Goal: Information Seeking & Learning: Find specific fact

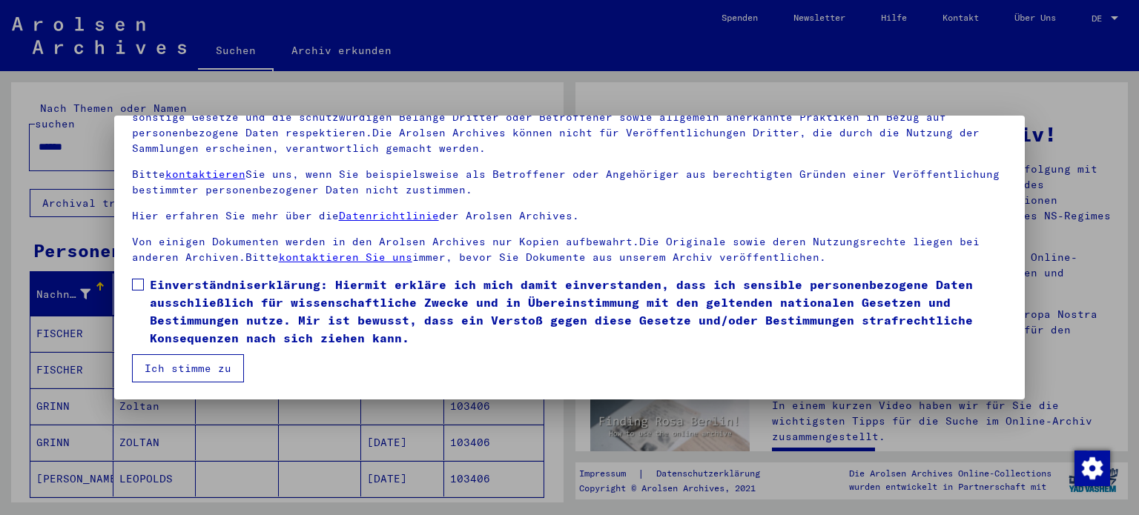
scroll to position [125, 0]
click at [145, 283] on label "Einverständniserklärung: Hiermit erkläre ich mich damit einverstanden, dass ich…" at bounding box center [570, 310] width 876 height 71
click at [202, 360] on button "Ich stimme zu" at bounding box center [188, 368] width 112 height 28
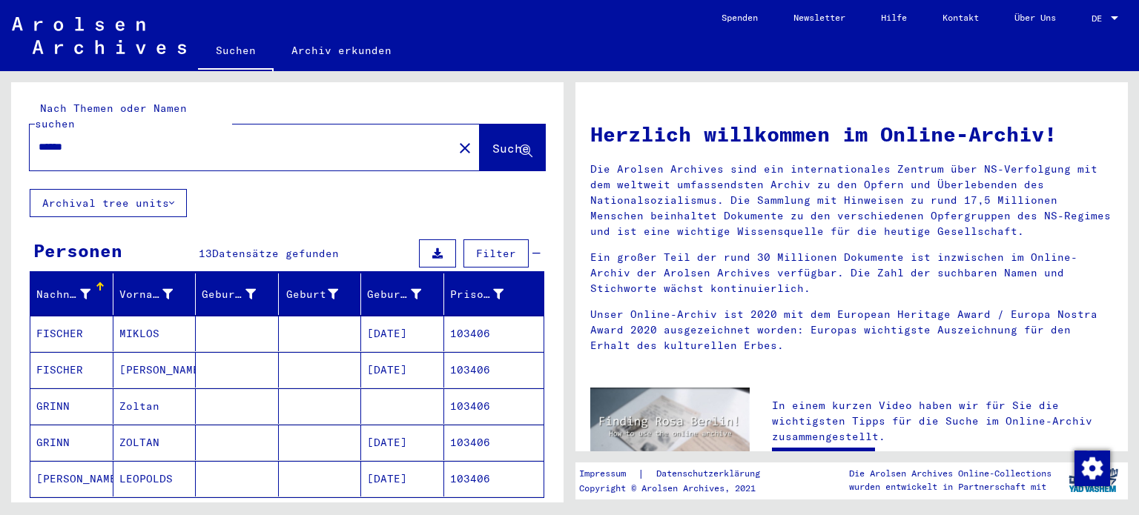
drag, startPoint x: 124, startPoint y: 125, endPoint x: 159, endPoint y: 115, distance: 36.4
click at [0, 62] on mat-sidenav-content "Suchen Archiv erkunden Detailfragen/-infos zu den Dokumenten? Stelle hier einen…" at bounding box center [569, 257] width 1139 height 515
type input "********"
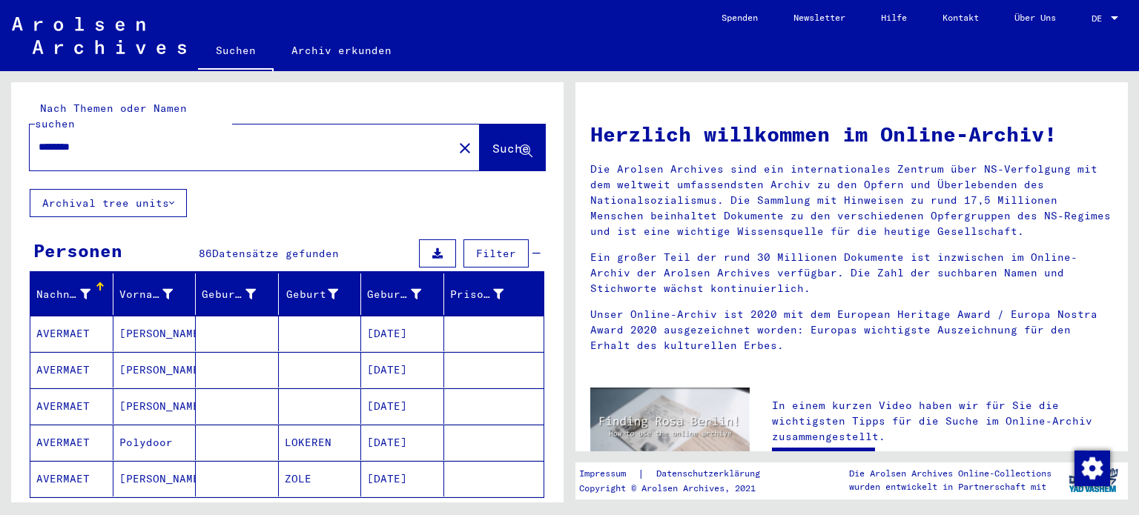
click at [189, 506] on button "Alle Ergebnisse anzeigen" at bounding box center [127, 520] width 194 height 28
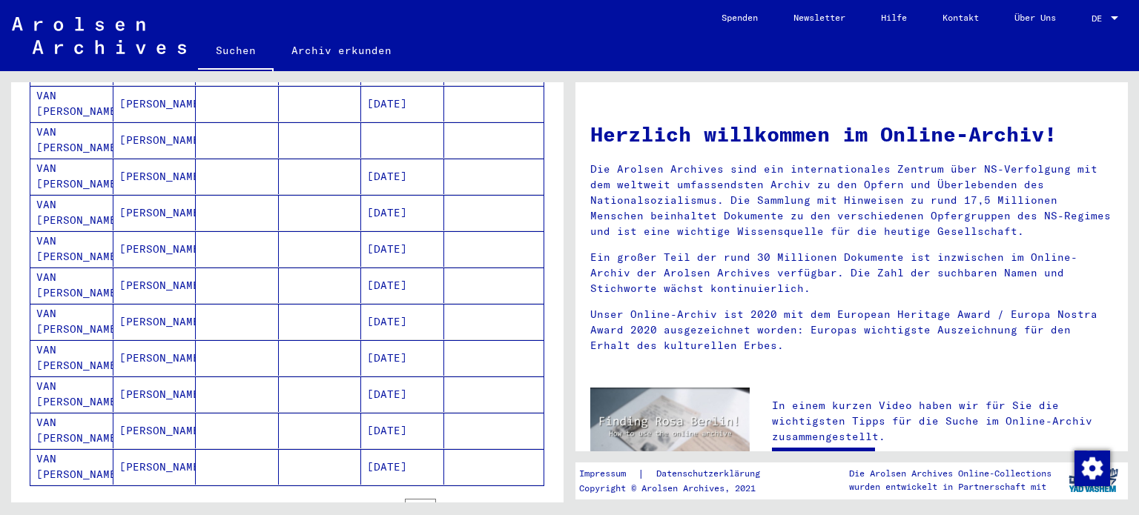
scroll to position [742, 0]
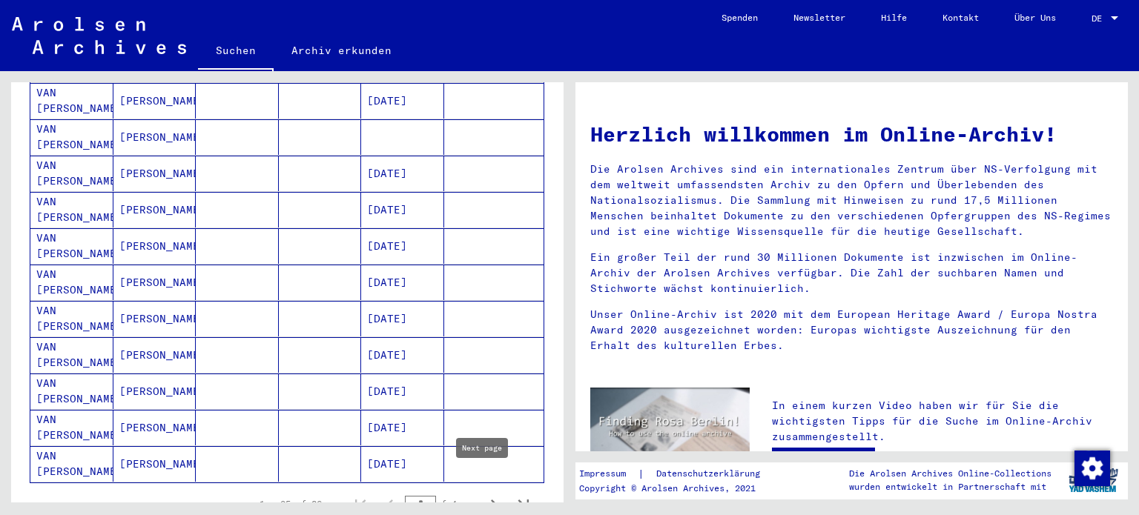
click at [489, 489] on button "Next page" at bounding box center [494, 504] width 30 height 30
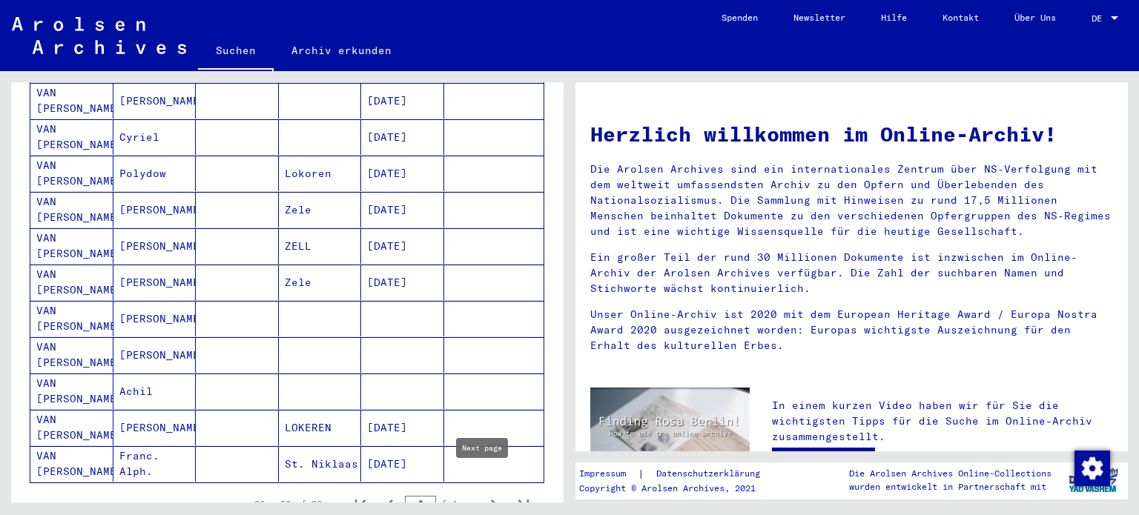
click at [487, 495] on icon "Next page" at bounding box center [494, 505] width 21 height 21
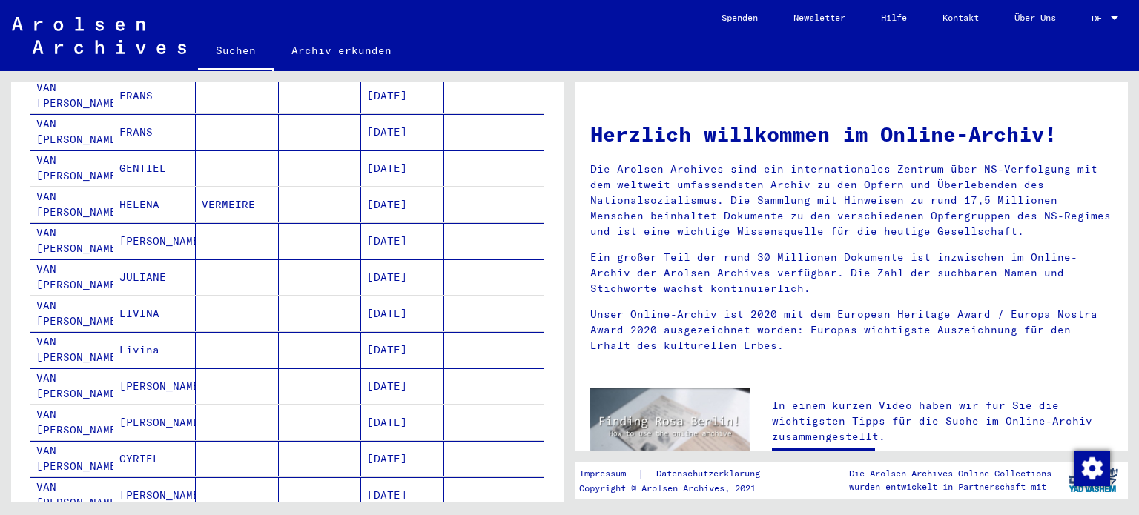
scroll to position [816, 0]
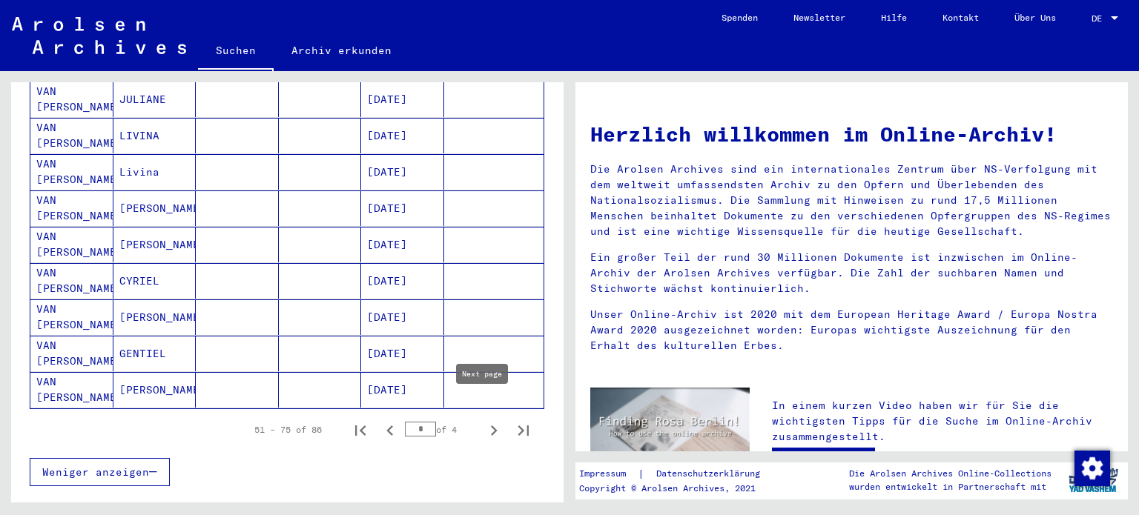
click at [486, 421] on icon "Next page" at bounding box center [494, 431] width 21 height 21
type input "*"
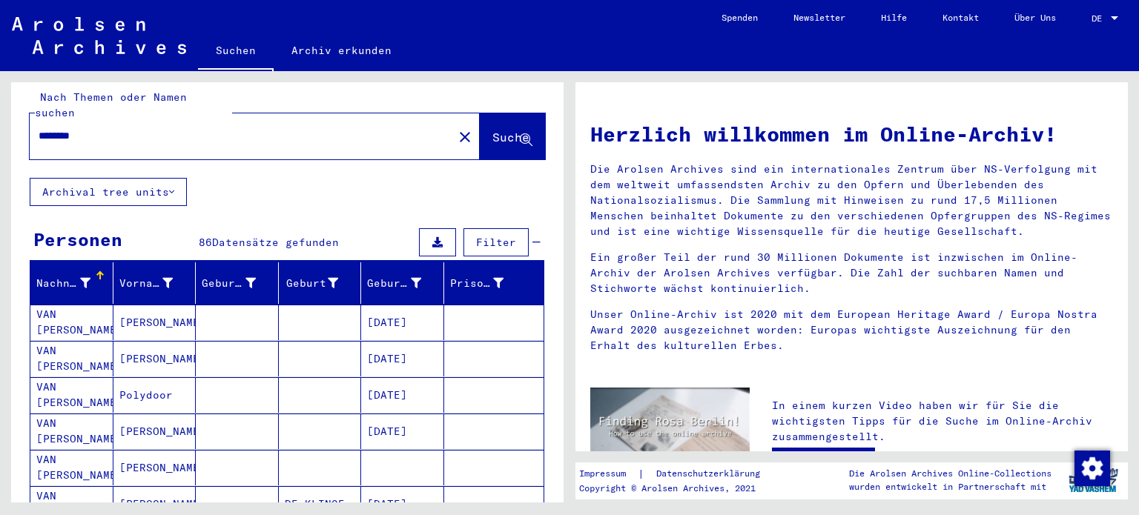
scroll to position [0, 0]
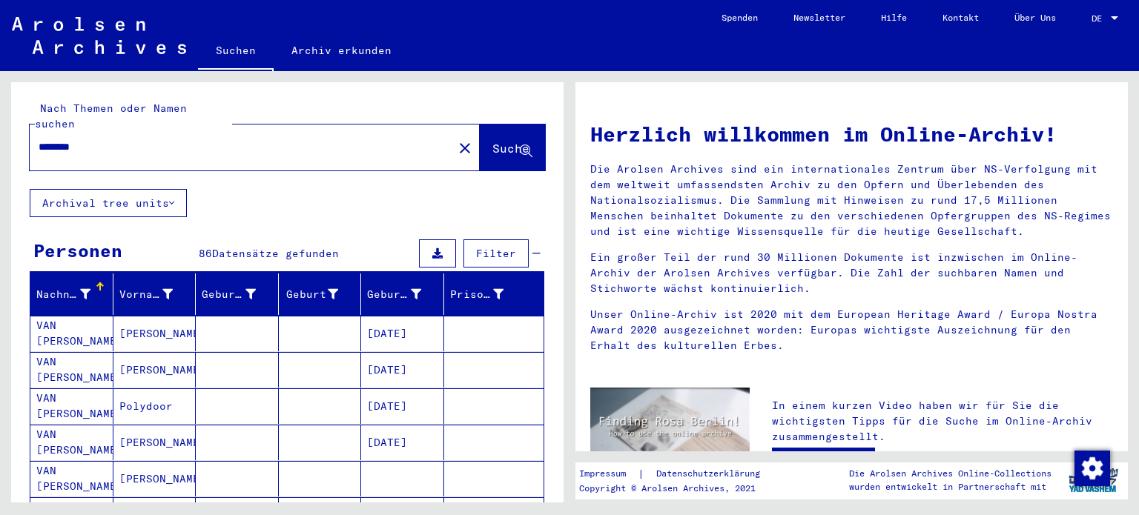
drag, startPoint x: 205, startPoint y: 133, endPoint x: 208, endPoint y: 142, distance: 9.4
click at [205, 139] on input "********" at bounding box center [237, 147] width 397 height 16
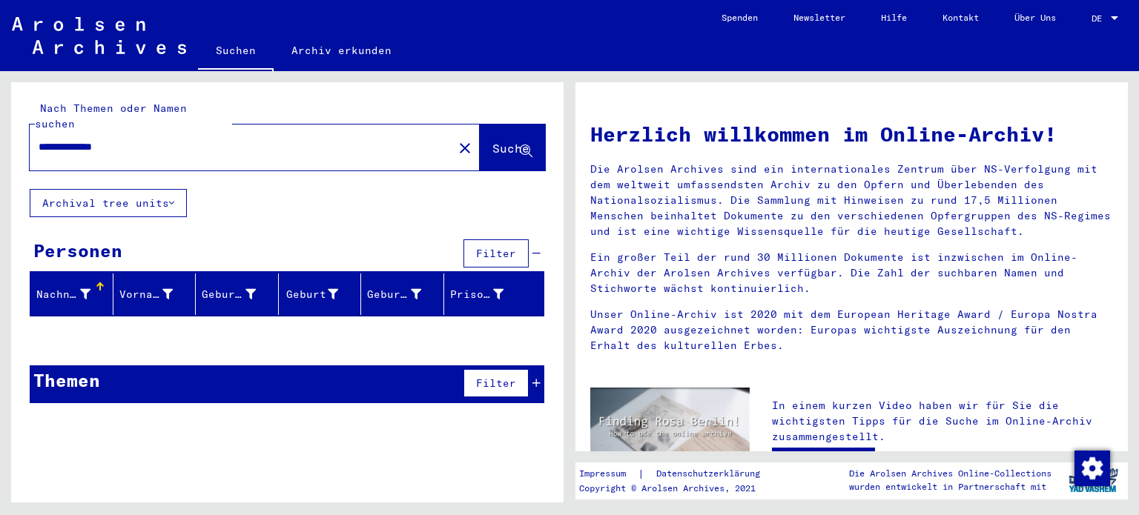
click at [194, 139] on input "**********" at bounding box center [237, 147] width 397 height 16
type input "*"
type input "****"
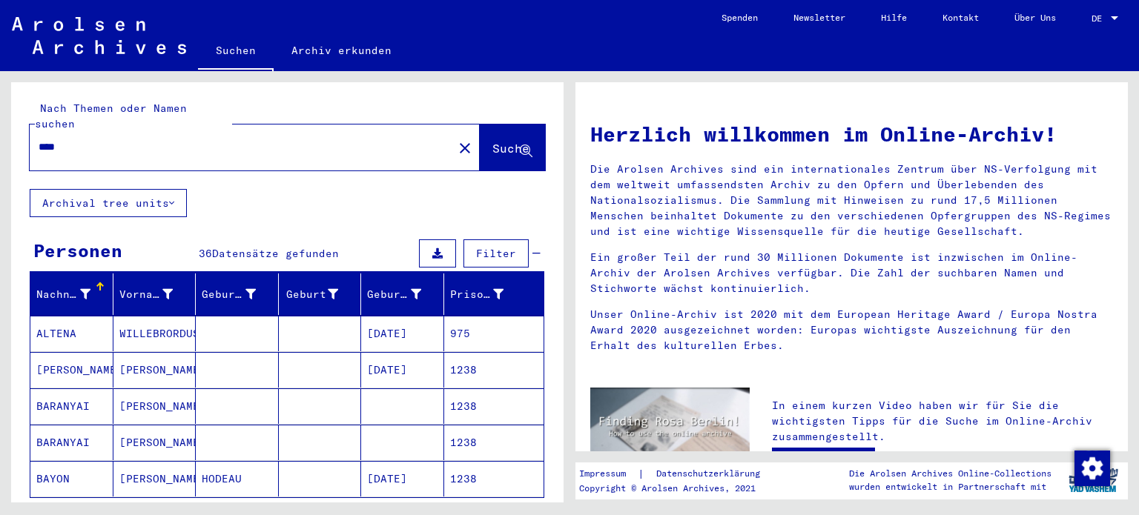
click at [72, 352] on mat-cell "[PERSON_NAME]" at bounding box center [71, 370] width 83 height 36
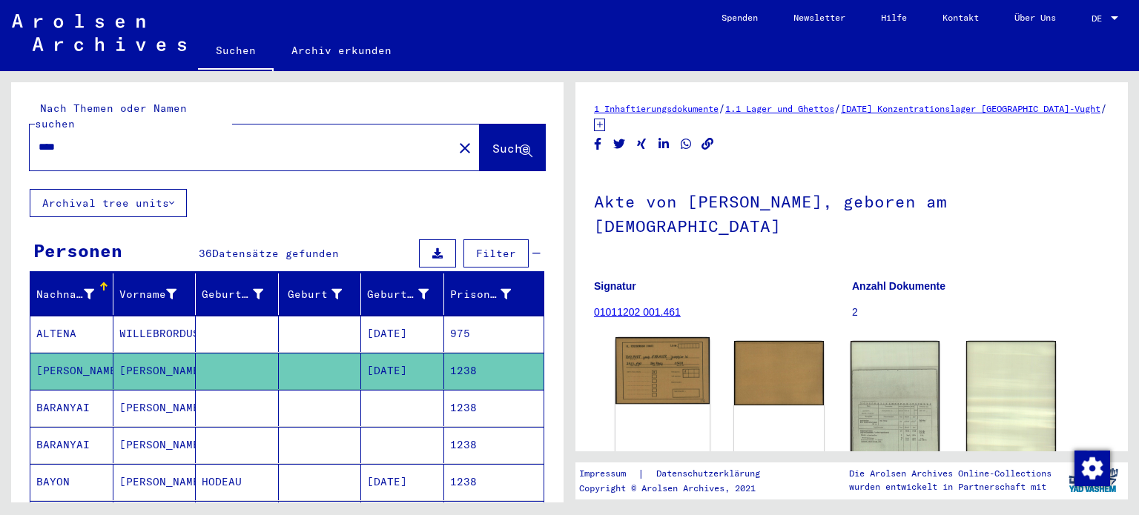
click at [667, 377] on img at bounding box center [663, 370] width 94 height 67
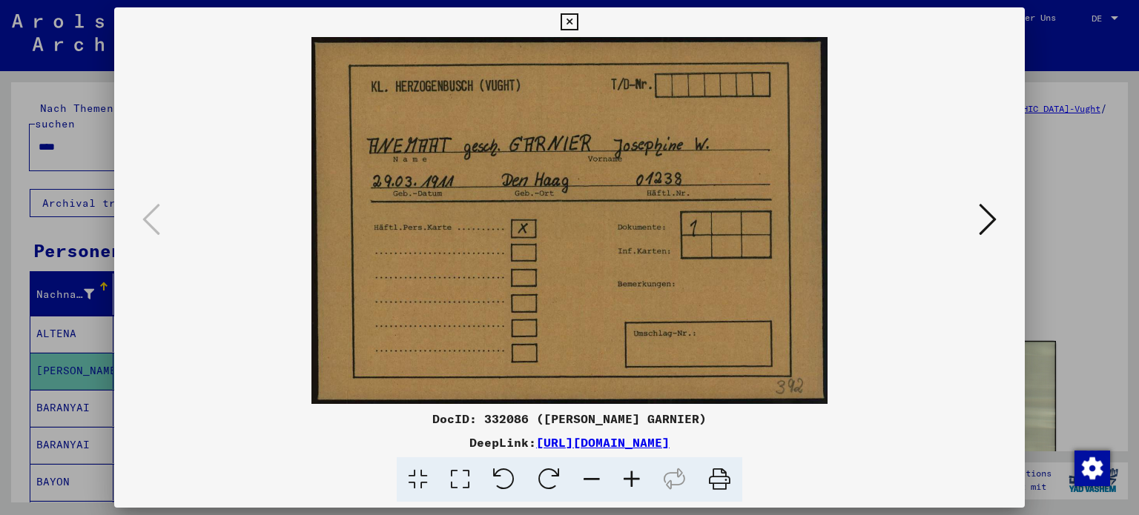
click at [992, 225] on icon at bounding box center [988, 220] width 18 height 36
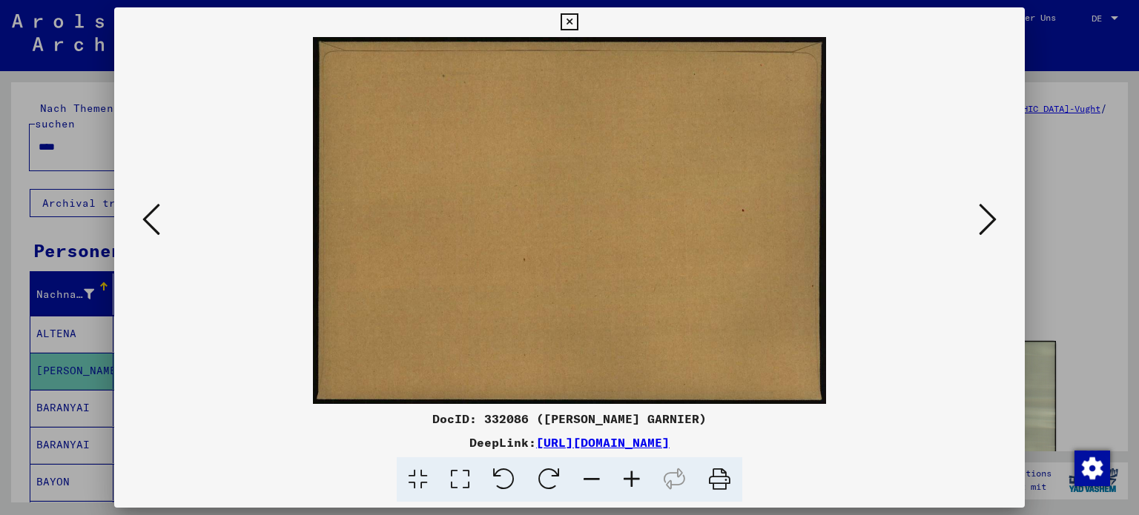
click at [991, 216] on icon at bounding box center [988, 220] width 18 height 36
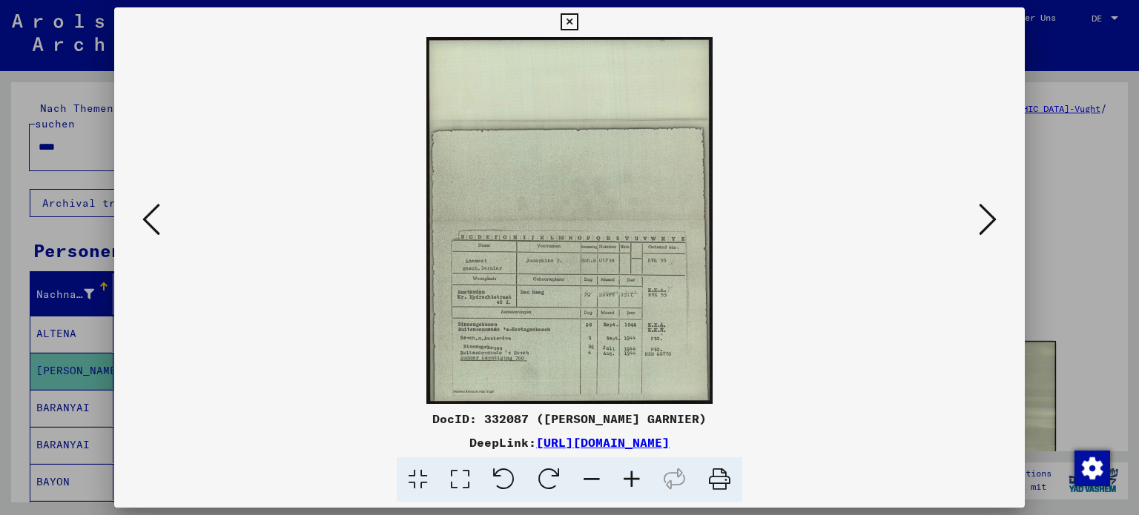
click at [151, 222] on icon at bounding box center [151, 220] width 18 height 36
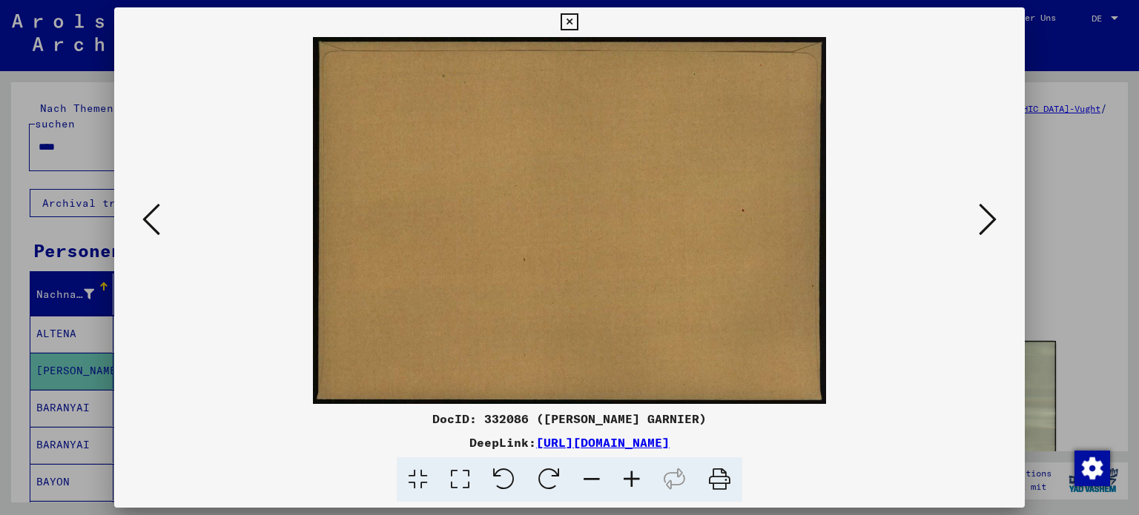
click at [148, 222] on icon at bounding box center [151, 220] width 18 height 36
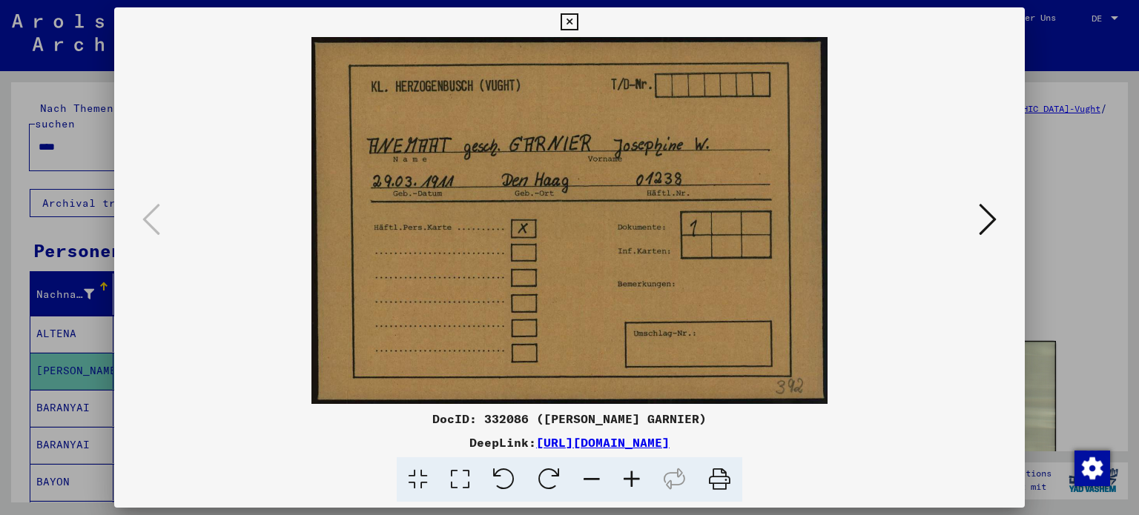
click at [575, 15] on icon at bounding box center [569, 22] width 17 height 18
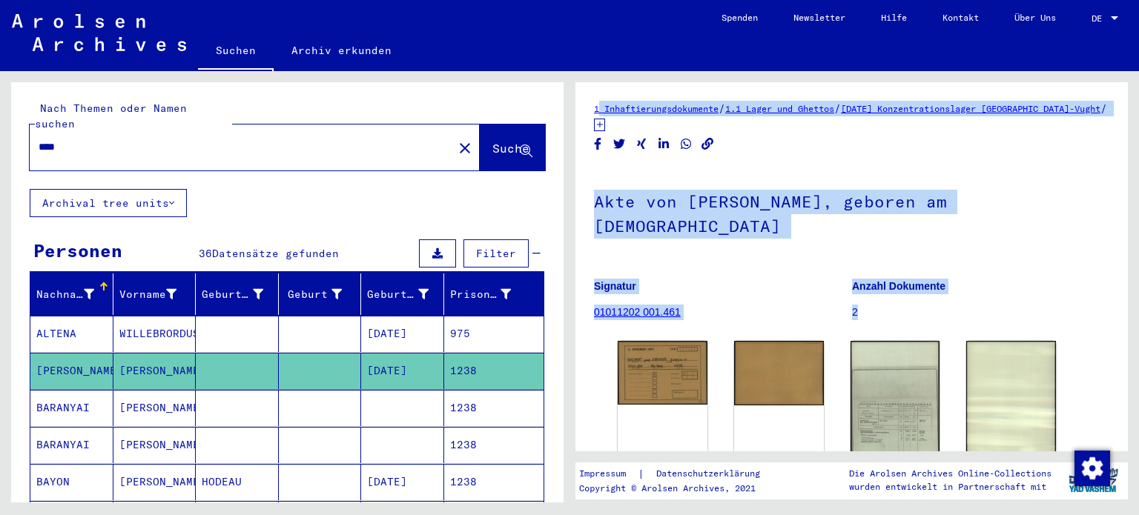
drag, startPoint x: 584, startPoint y: 82, endPoint x: 887, endPoint y: 305, distance: 376.2
click at [887, 305] on div "1 Inhaftierungsdokumente / 1.1 Lager und Ghettos / [DATE] Konzentrationslager H…" at bounding box center [855, 287] width 570 height 432
copy div "1 Inhaftierungsdokumente / 1.1 Lager und Ghettos / [DATE] Konzentrationslager H…"
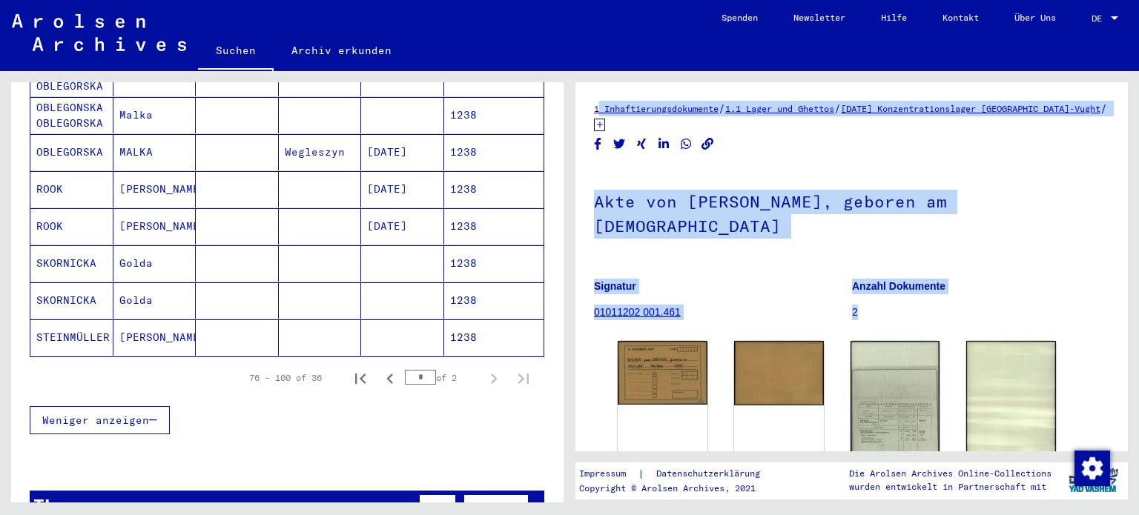
scroll to position [890, 0]
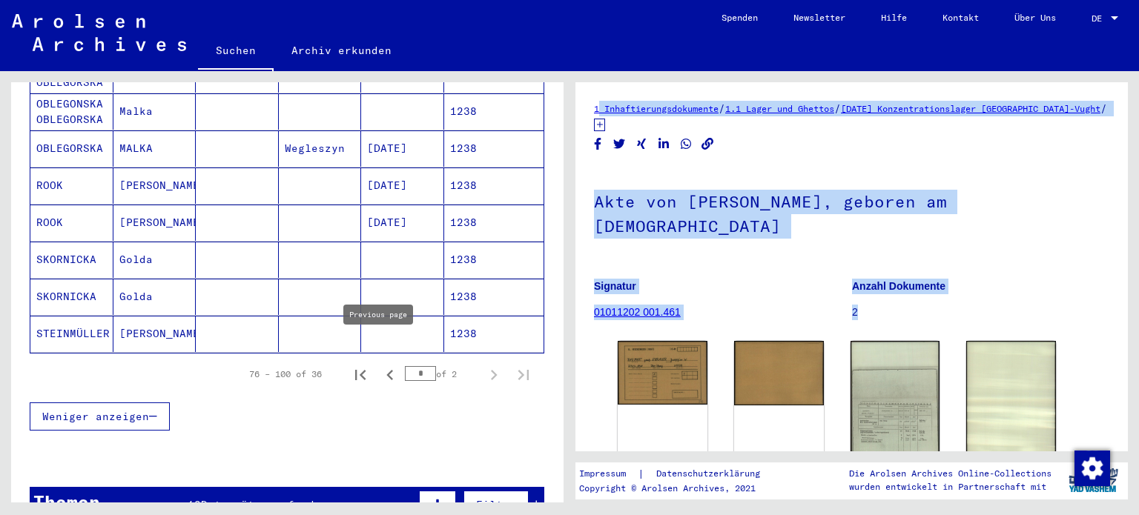
click at [380, 365] on icon "Previous page" at bounding box center [390, 375] width 21 height 21
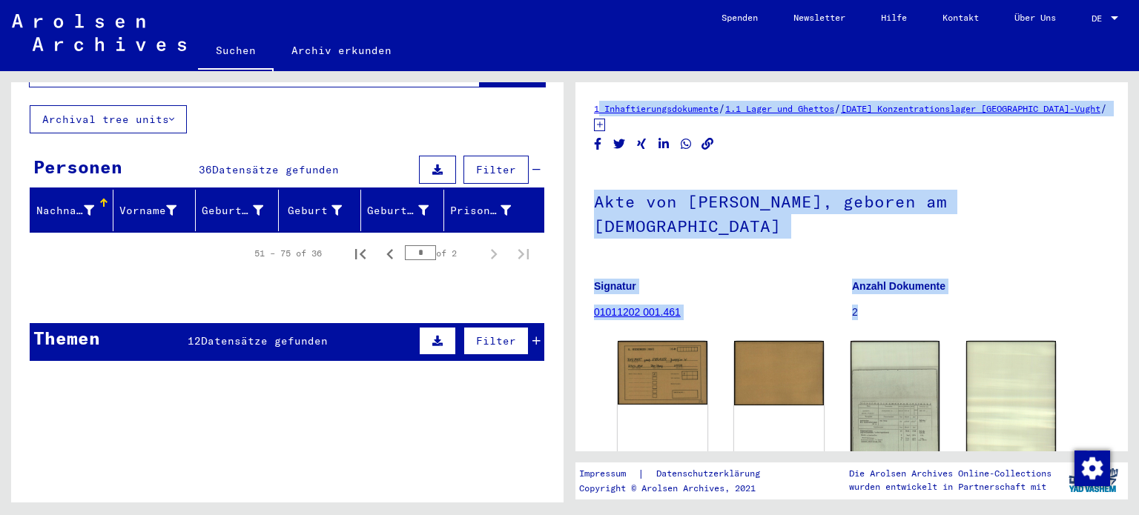
scroll to position [0, 0]
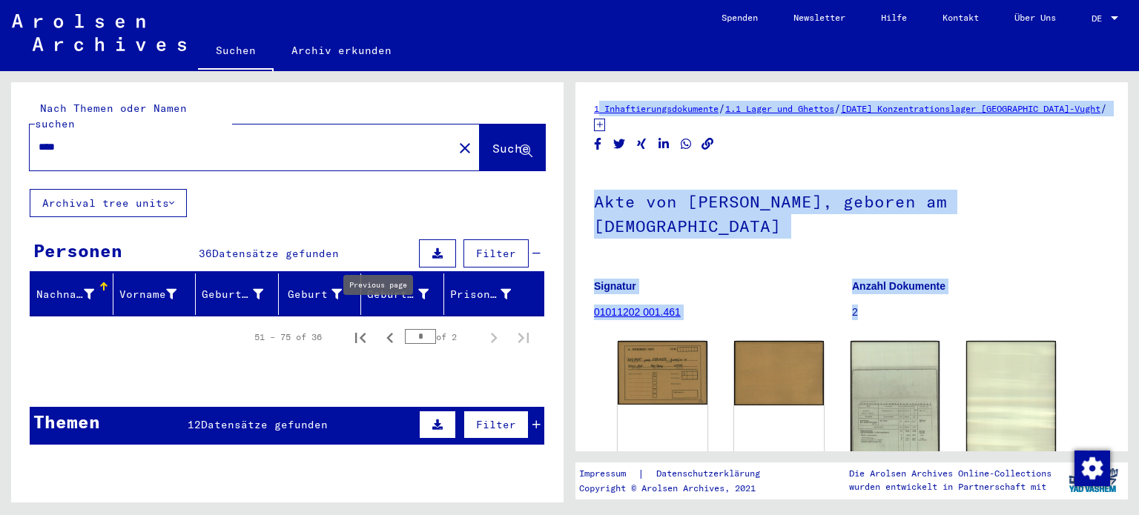
click at [380, 328] on icon "Previous page" at bounding box center [390, 338] width 21 height 21
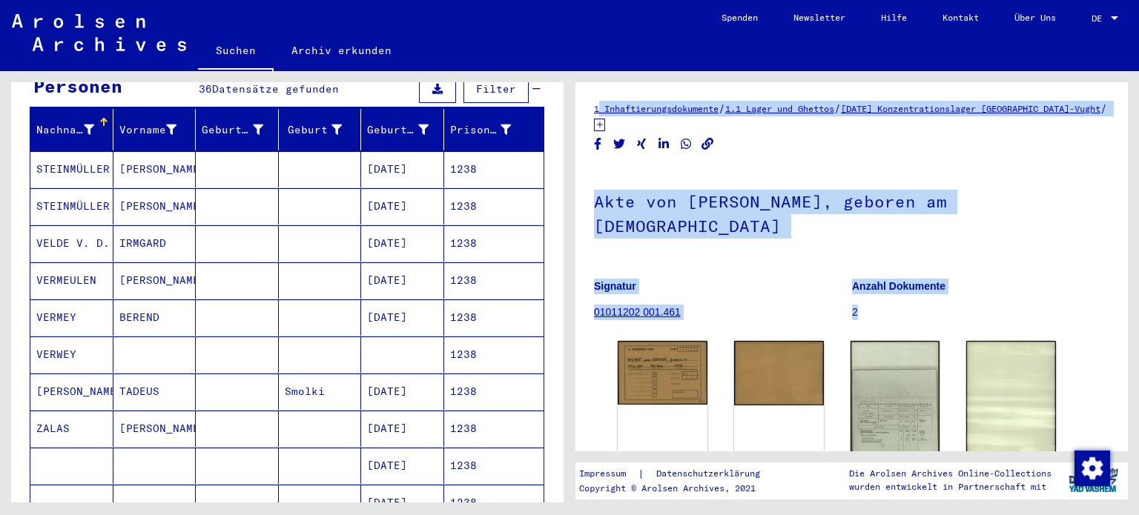
scroll to position [371, 0]
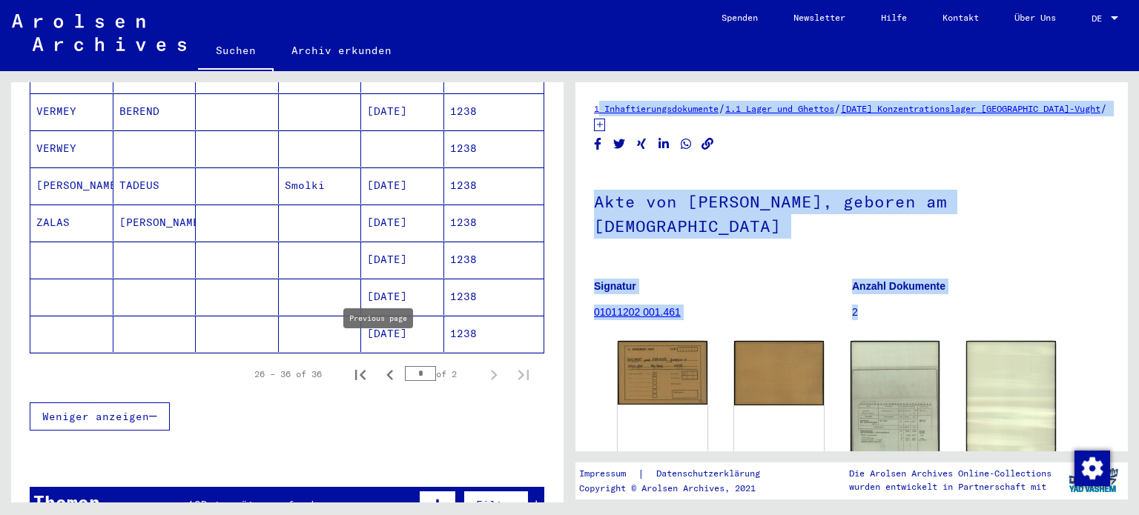
click at [380, 365] on icon "Previous page" at bounding box center [390, 375] width 21 height 21
type input "*"
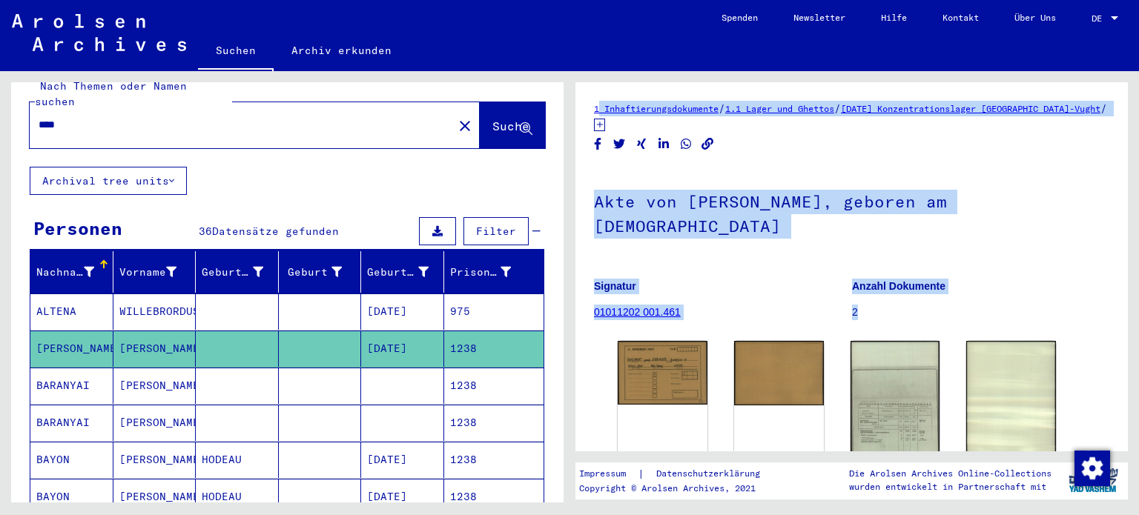
scroll to position [0, 0]
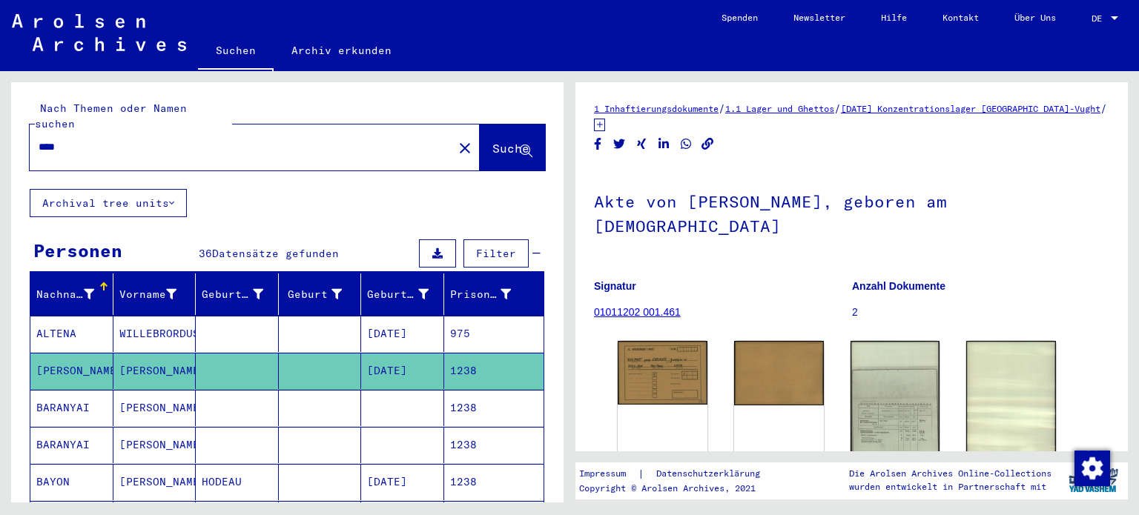
drag, startPoint x: 101, startPoint y: 138, endPoint x: 0, endPoint y: 107, distance: 105.6
click at [0, 107] on div "Nach Themen oder Namen suchen **** close Suche Archival tree units Personen 36 …" at bounding box center [285, 287] width 570 height 432
type input "*****"
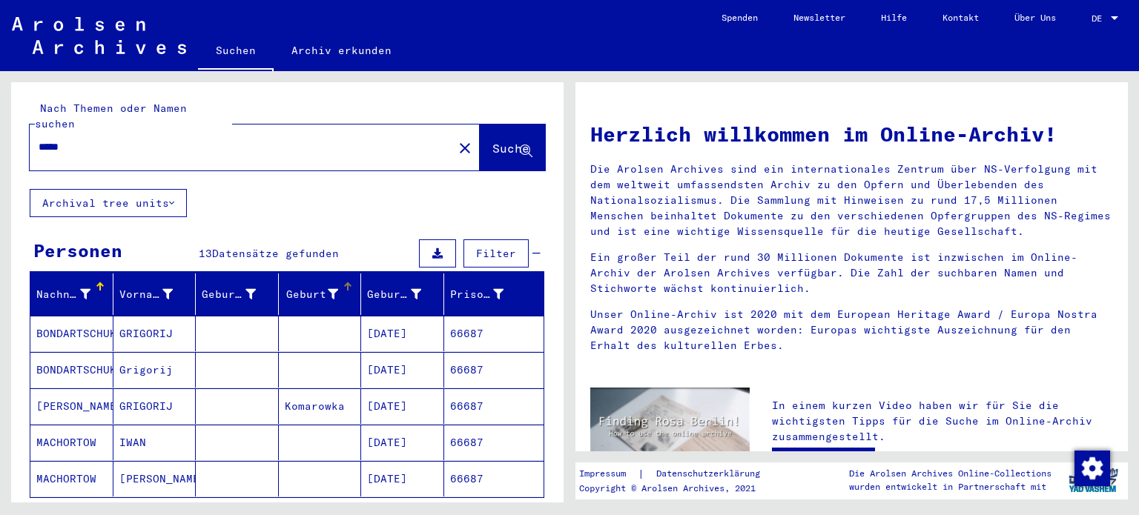
scroll to position [222, 0]
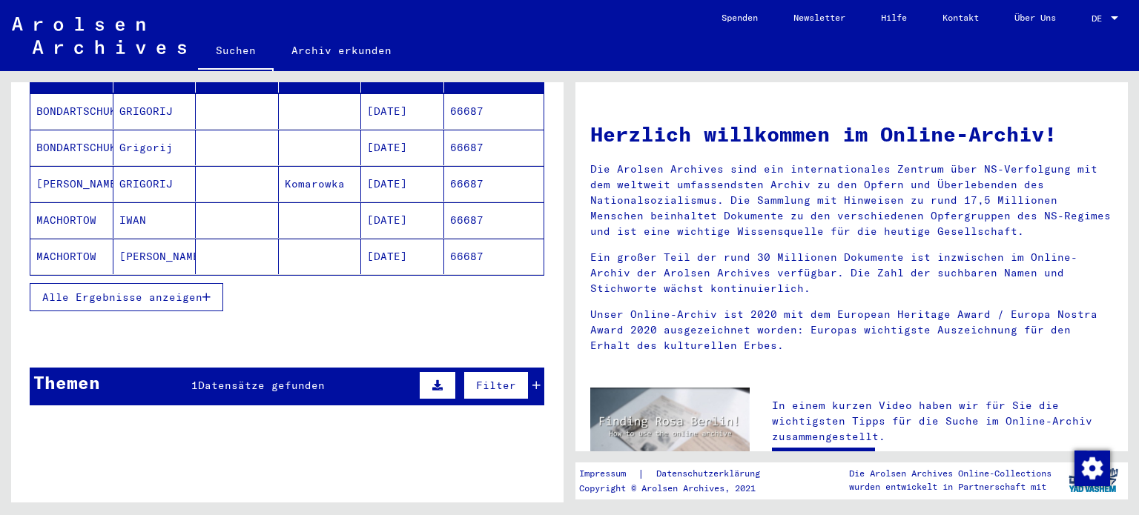
click at [165, 283] on button "Alle Ergebnisse anzeigen" at bounding box center [127, 297] width 194 height 28
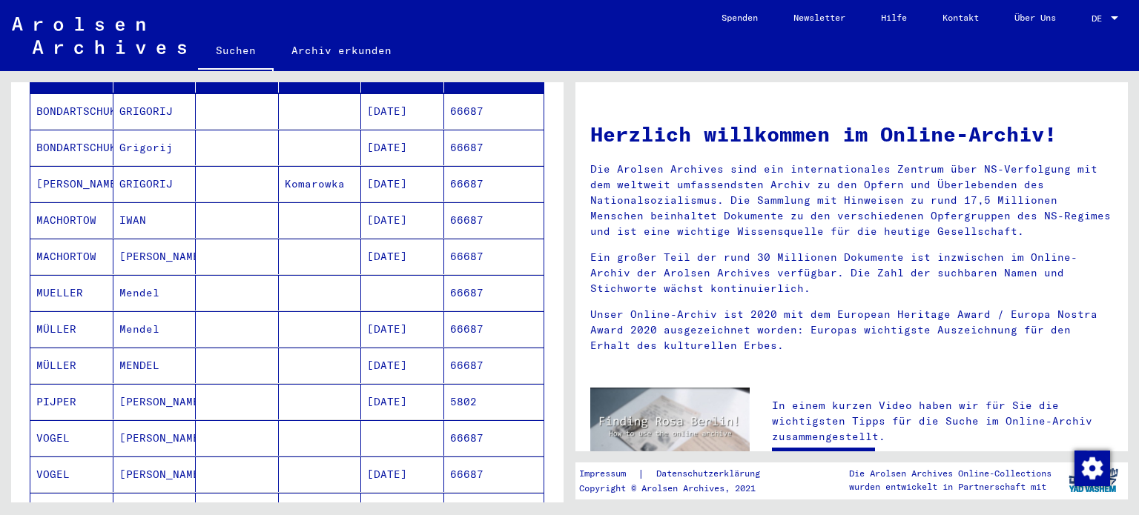
scroll to position [0, 0]
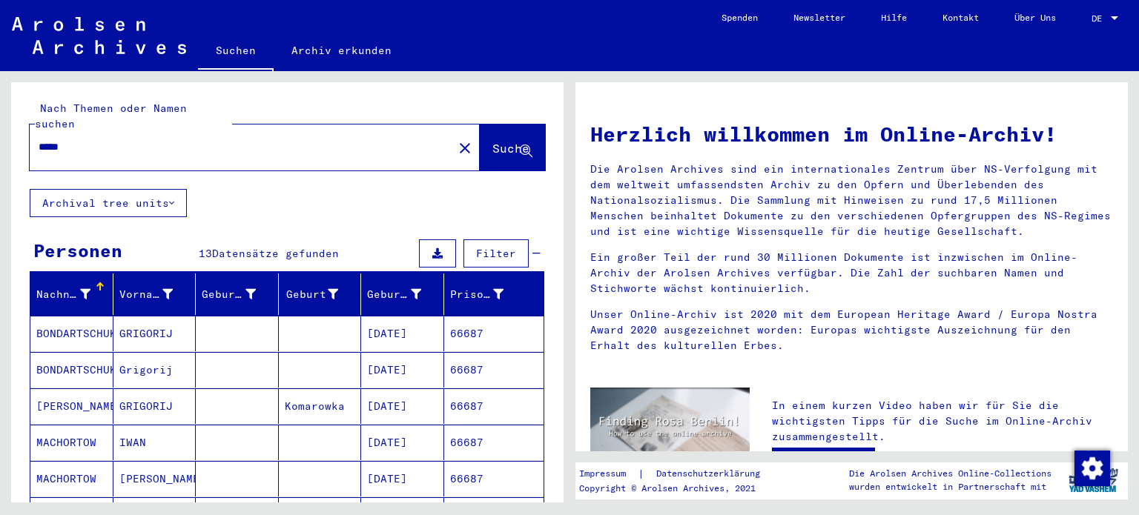
click at [108, 139] on input "*****" at bounding box center [237, 147] width 397 height 16
drag, startPoint x: 63, startPoint y: 130, endPoint x: 0, endPoint y: 97, distance: 71.0
click at [0, 101] on div "Nach Themen oder Namen suchen ***** close Suche Archival tree units Personen 13…" at bounding box center [285, 287] width 570 height 432
type input "******"
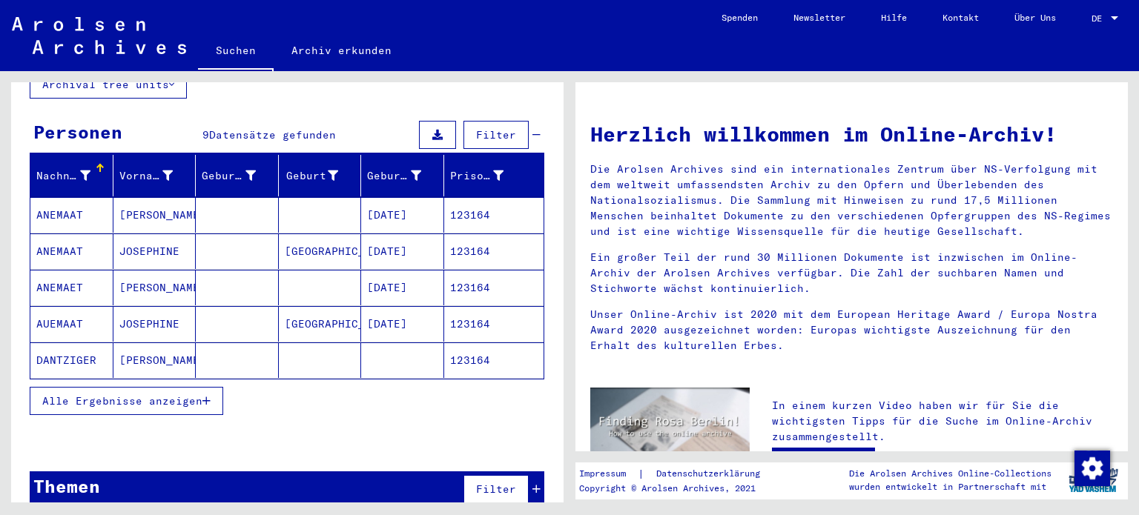
scroll to position [122, 0]
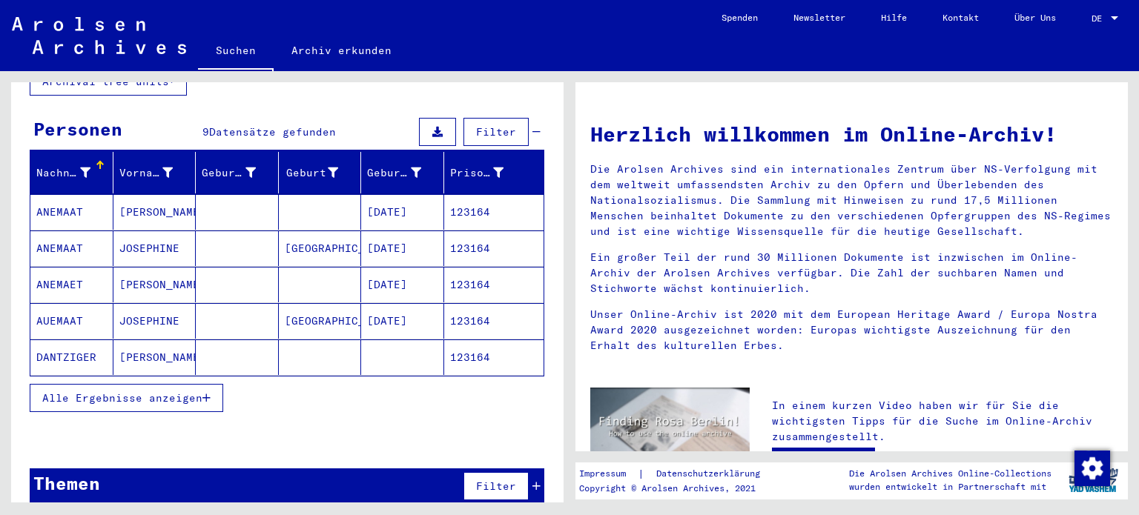
click at [123, 392] on span "Alle Ergebnisse anzeigen" at bounding box center [122, 398] width 160 height 13
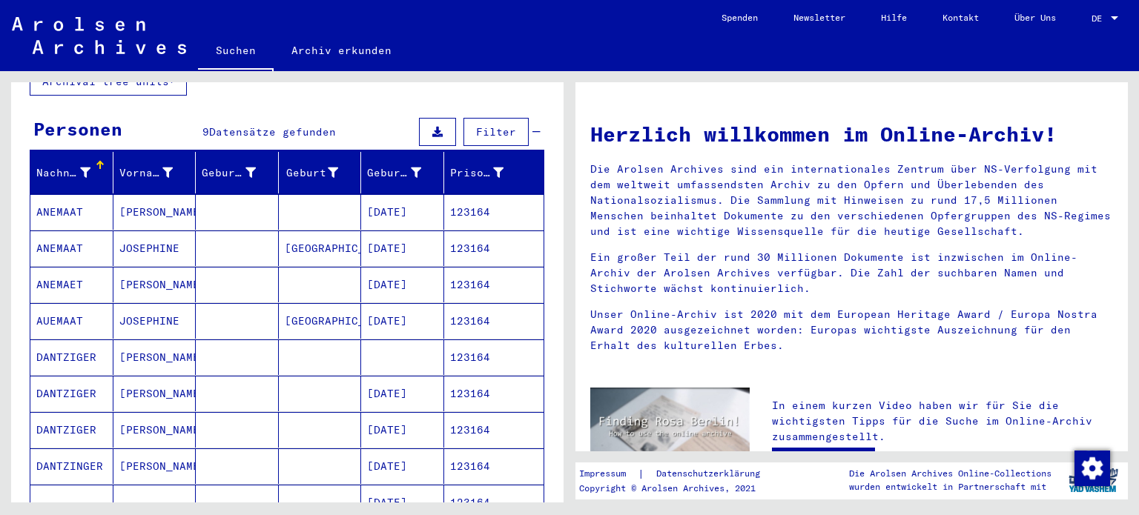
click at [142, 197] on mat-cell "[PERSON_NAME]" at bounding box center [154, 212] width 83 height 36
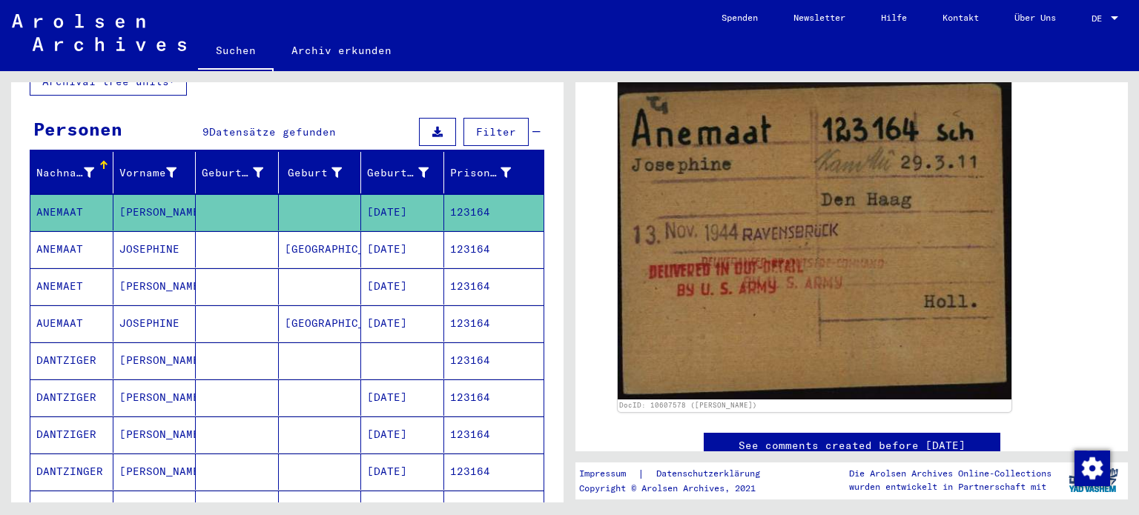
click at [1101, 286] on yv-its-full-details "1 Inhaftierungsdokumente / 1.1 Lager und Ghettos / 1.1.6 Konzentrationslager [G…" at bounding box center [851, 183] width 553 height 611
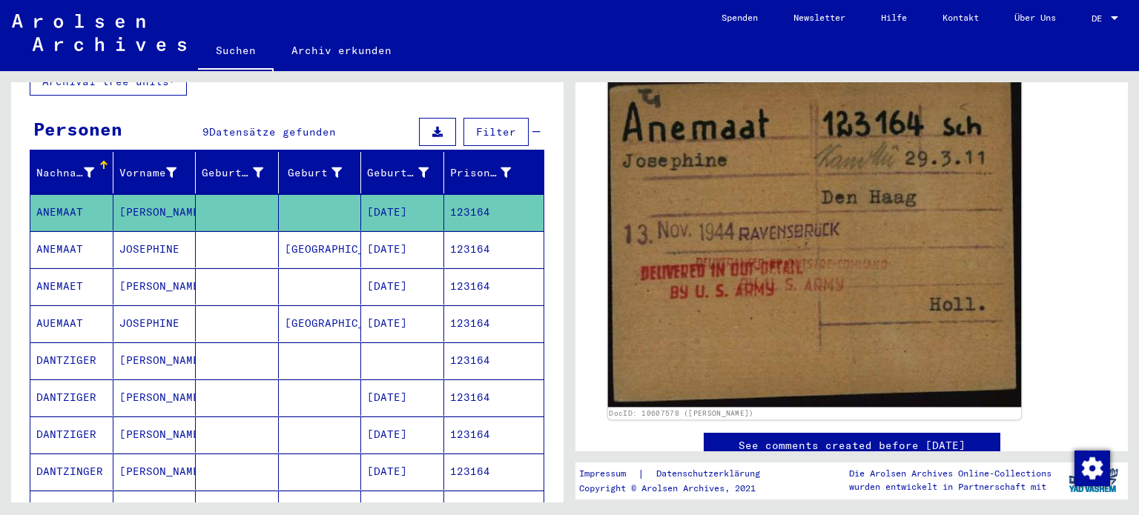
click at [799, 285] on img at bounding box center [815, 238] width 414 height 337
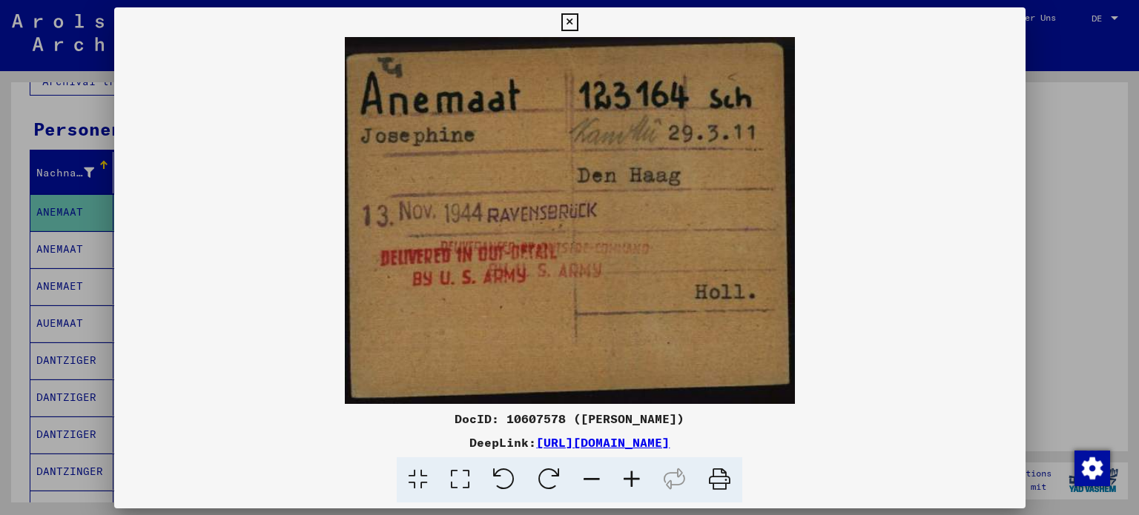
scroll to position [222, 0]
click at [572, 24] on icon at bounding box center [569, 22] width 17 height 18
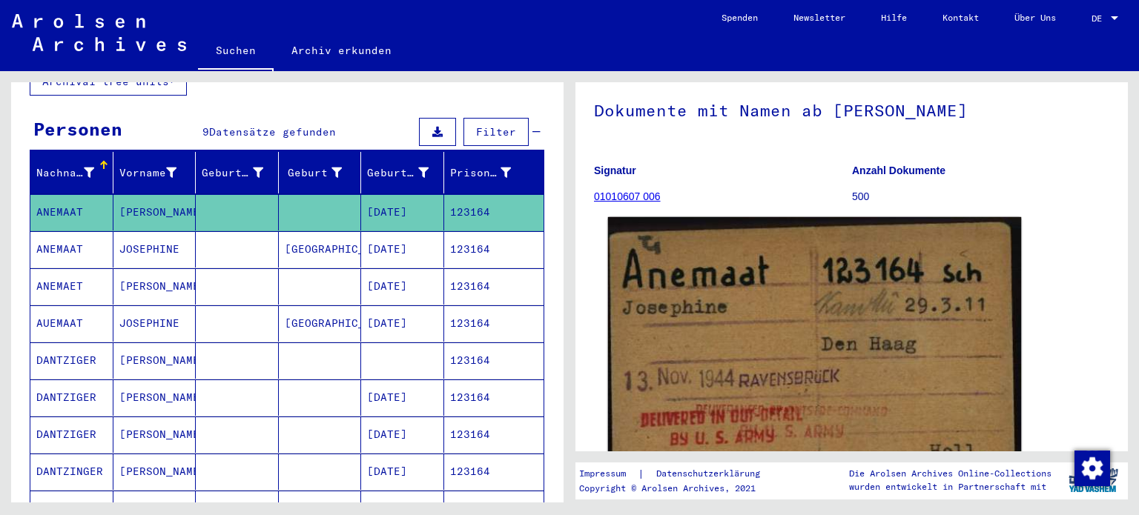
scroll to position [0, 0]
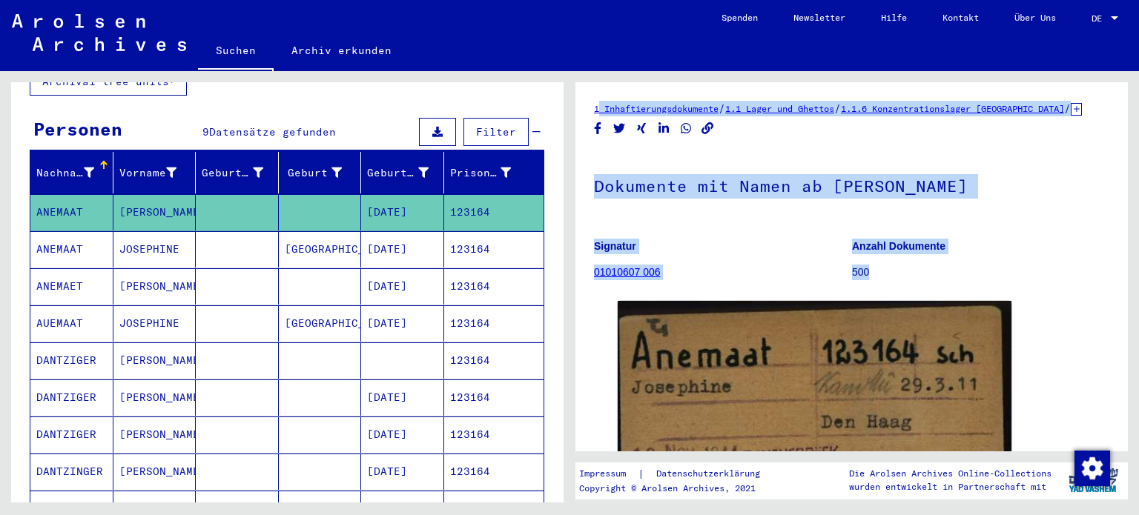
drag, startPoint x: 573, startPoint y: 88, endPoint x: 887, endPoint y: 272, distance: 364.0
click at [887, 272] on div "1 Inhaftierungsdokumente / 1.1 Lager und Ghettos / 1.1.6 Konzentrationslager [G…" at bounding box center [855, 287] width 570 height 432
copy div "1 Inhaftierungsdokumente / 1.1 Lager und Ghettos / 1.1.6 Konzentrationslager [G…"
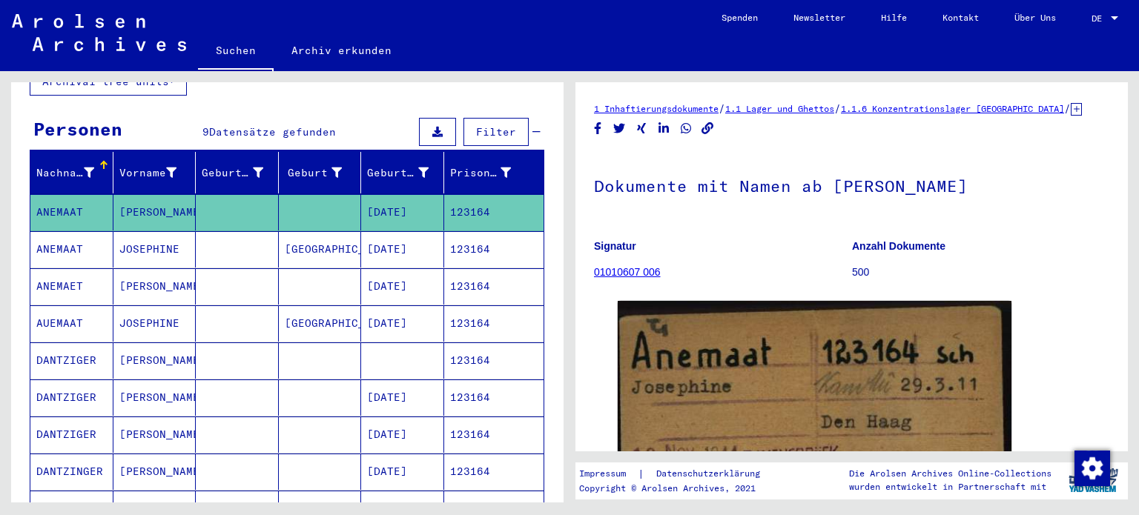
click at [380, 231] on mat-cell "[DATE]" at bounding box center [402, 249] width 83 height 36
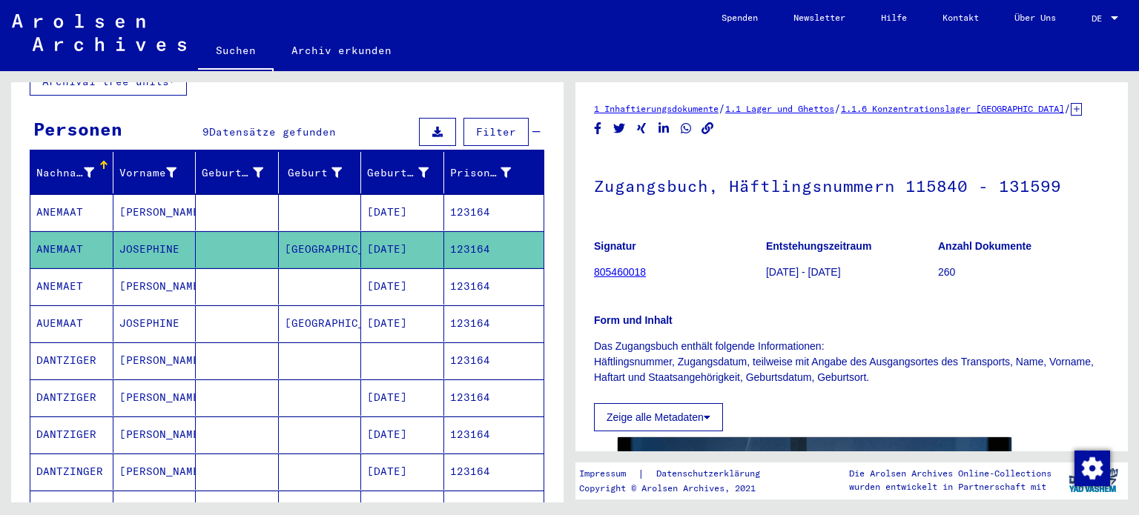
scroll to position [297, 0]
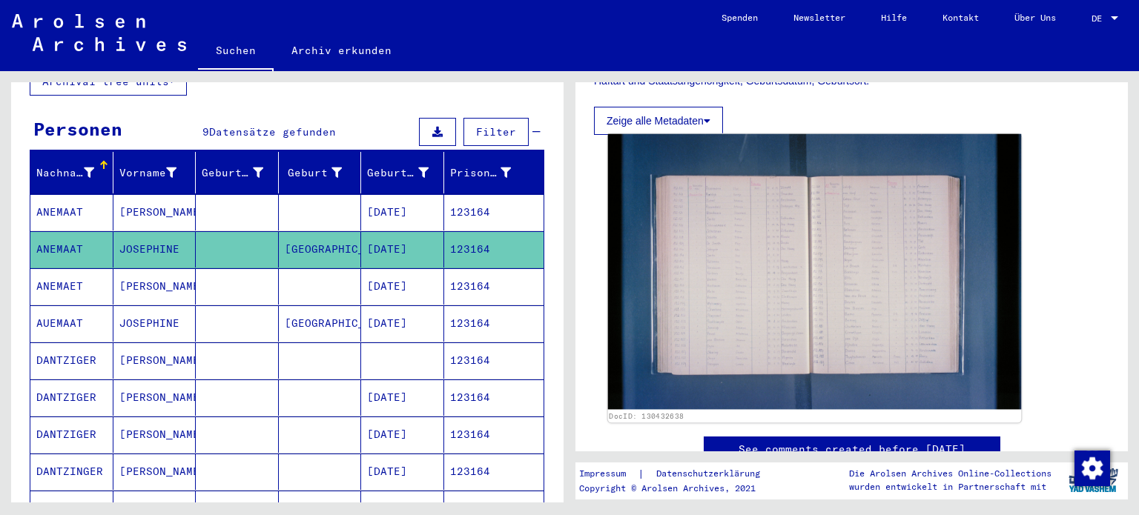
click at [825, 268] on img at bounding box center [815, 272] width 414 height 276
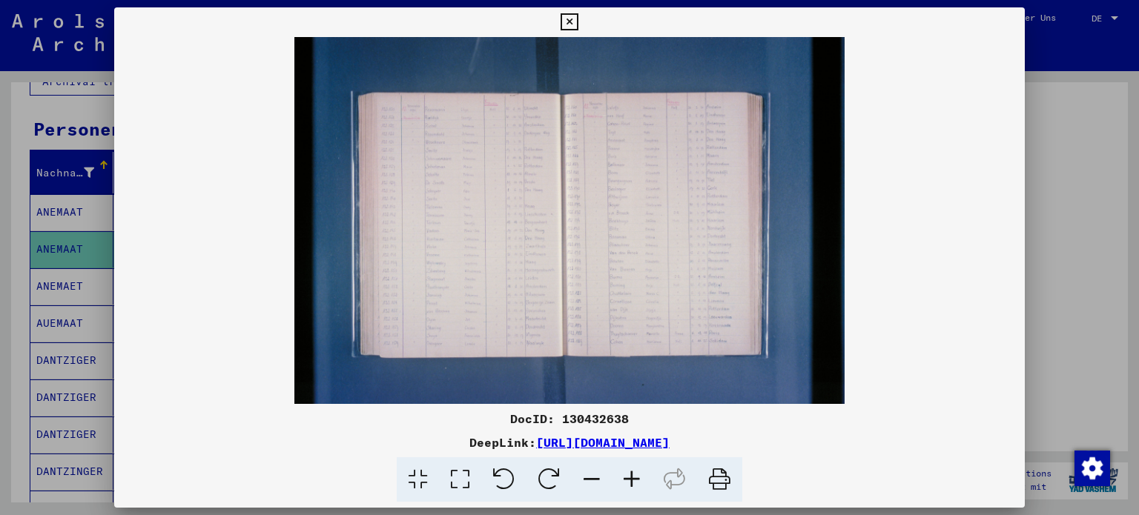
drag, startPoint x: 572, startPoint y: 20, endPoint x: 569, endPoint y: 35, distance: 15.1
click at [571, 20] on icon at bounding box center [569, 22] width 17 height 18
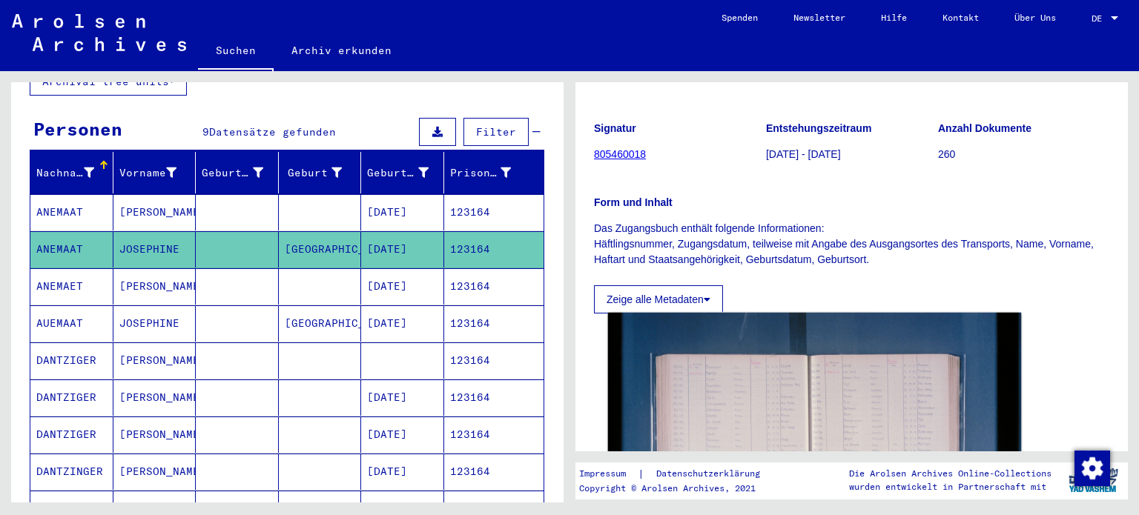
scroll to position [0, 0]
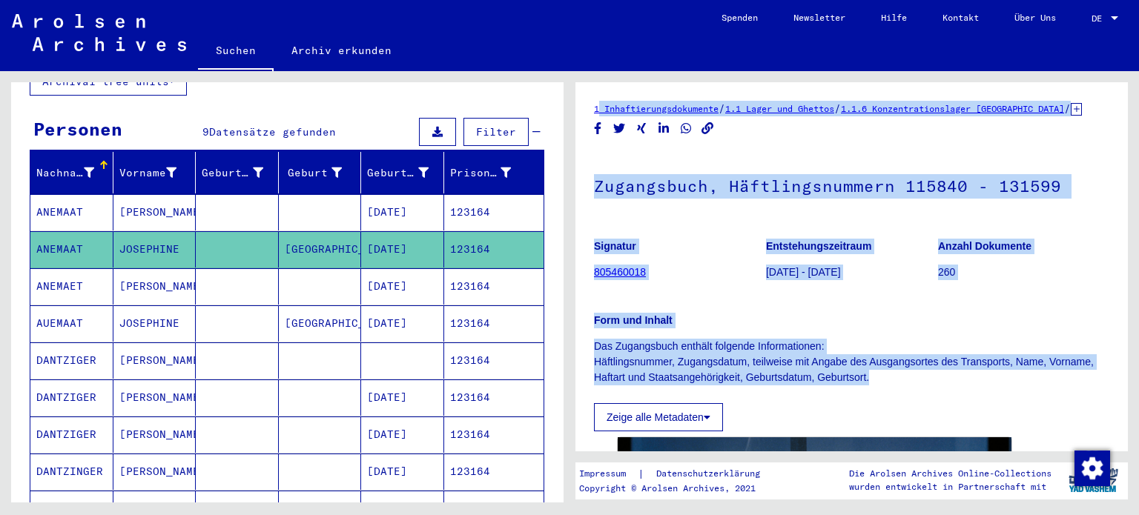
drag, startPoint x: 586, startPoint y: 100, endPoint x: 888, endPoint y: 384, distance: 414.5
click at [888, 384] on div "1 Inhaftierungsdokumente / 1.1 Lager und Ghettos / 1.1.6 Konzentrationslager [G…" at bounding box center [851, 266] width 553 height 369
copy div "1 Inhaftierungsdokumente / 1.1 Lager und Ghettos / 1.1.6 Konzentrationslager [G…"
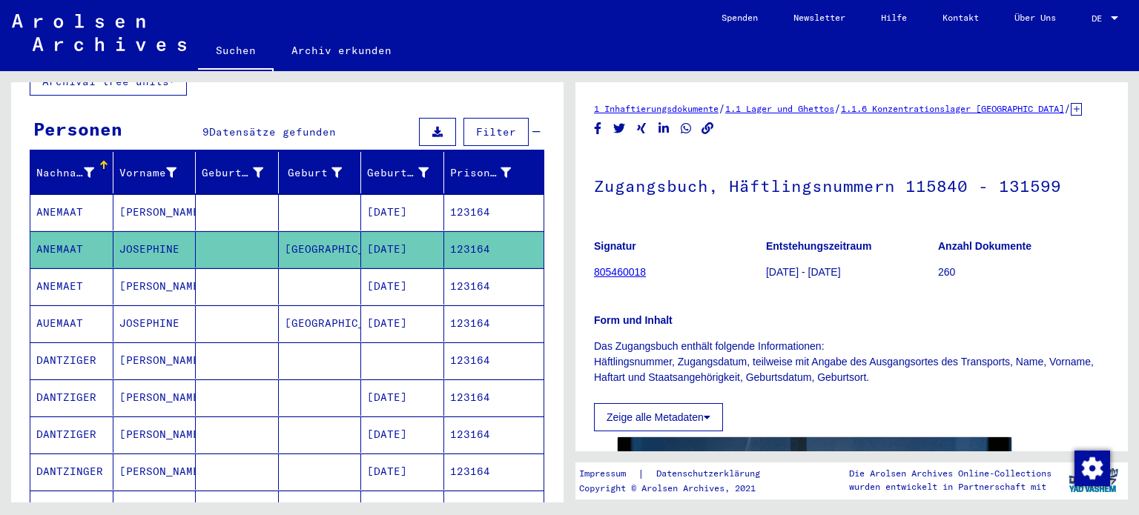
click at [145, 269] on mat-cell "[PERSON_NAME]" at bounding box center [154, 286] width 83 height 36
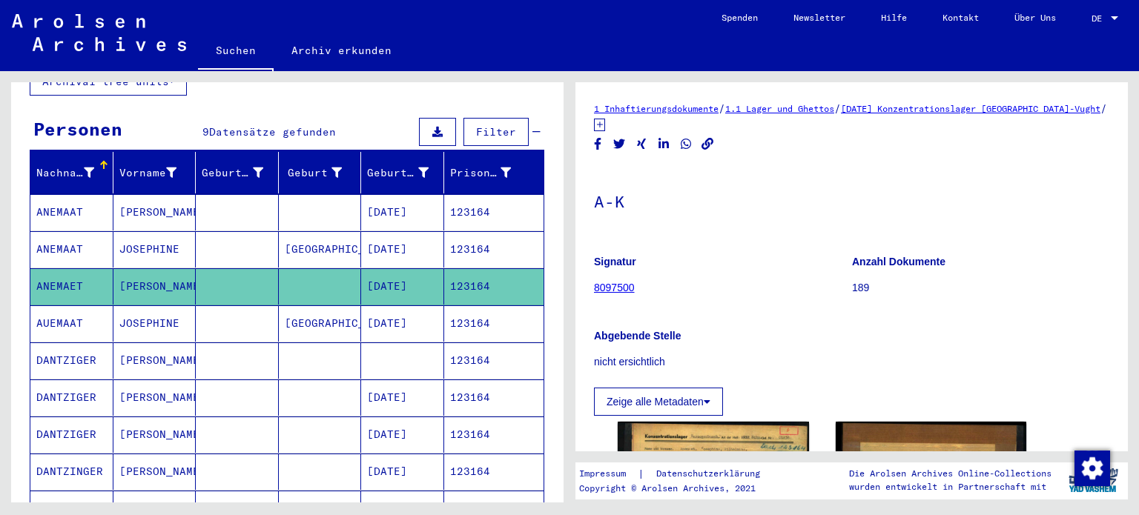
scroll to position [148, 0]
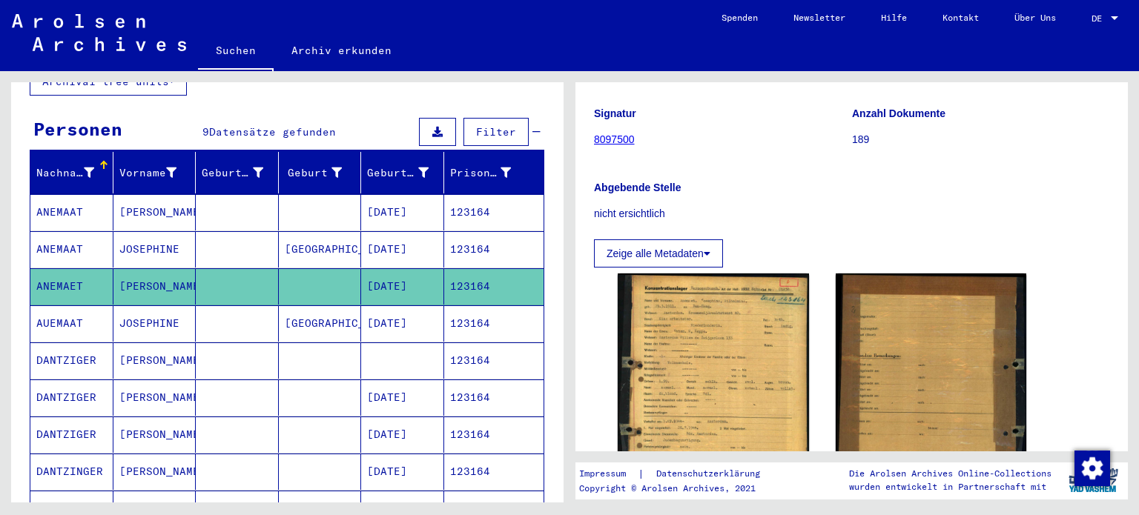
click at [155, 306] on mat-cell "JOSEPHINE" at bounding box center [154, 324] width 83 height 36
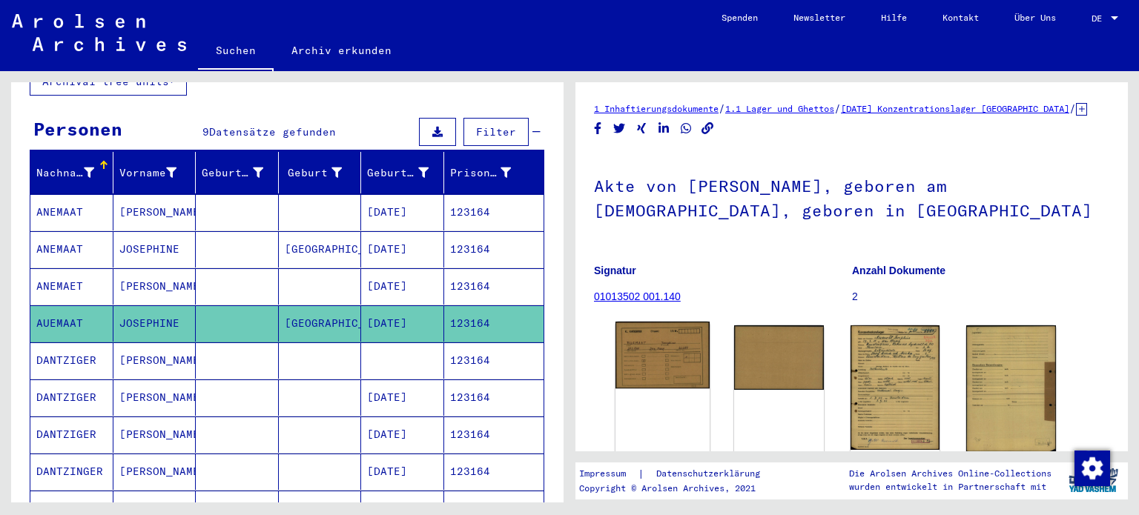
click at [646, 374] on img at bounding box center [663, 355] width 94 height 67
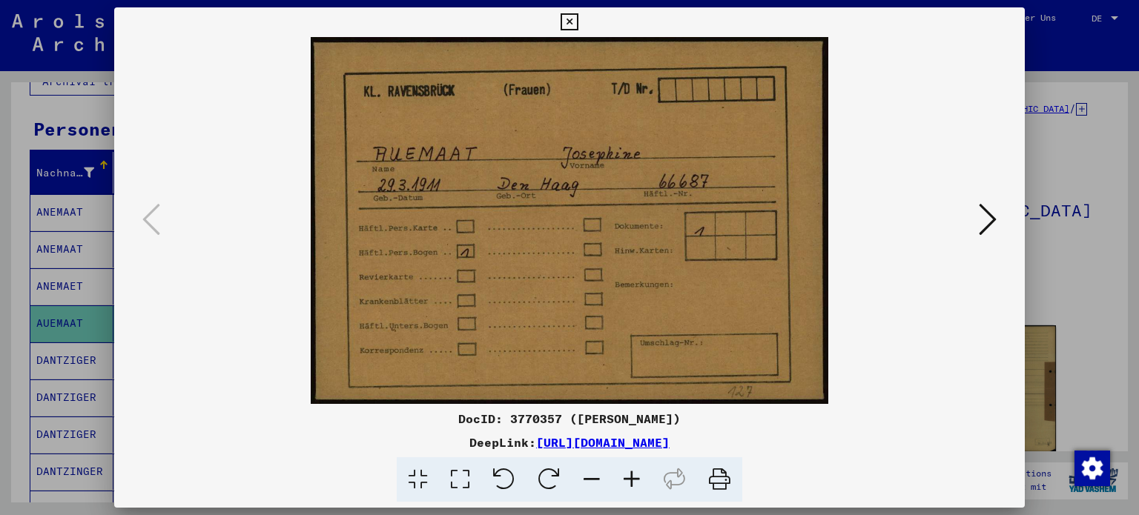
click at [994, 216] on icon at bounding box center [988, 220] width 18 height 36
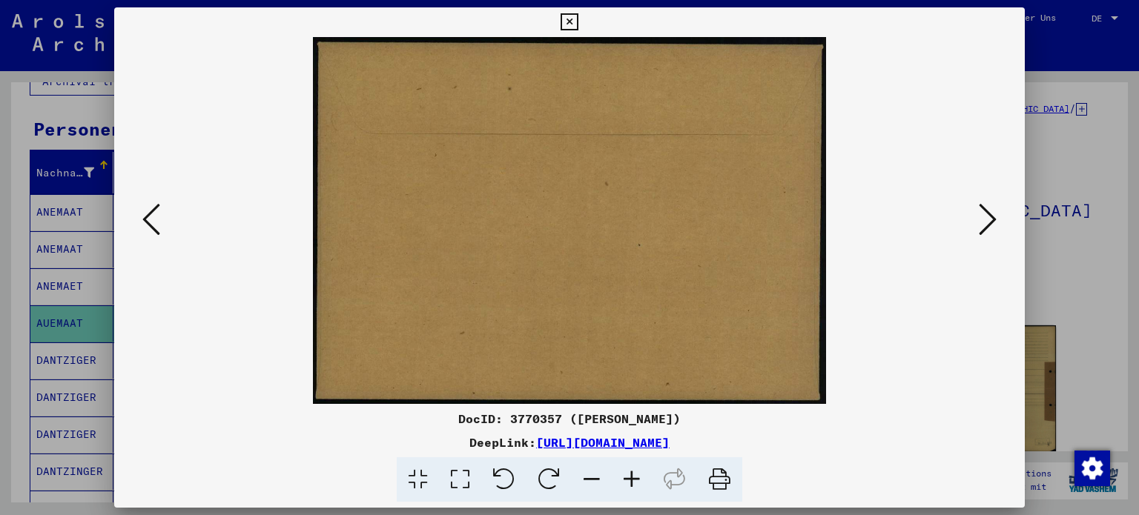
click at [993, 216] on icon at bounding box center [988, 220] width 18 height 36
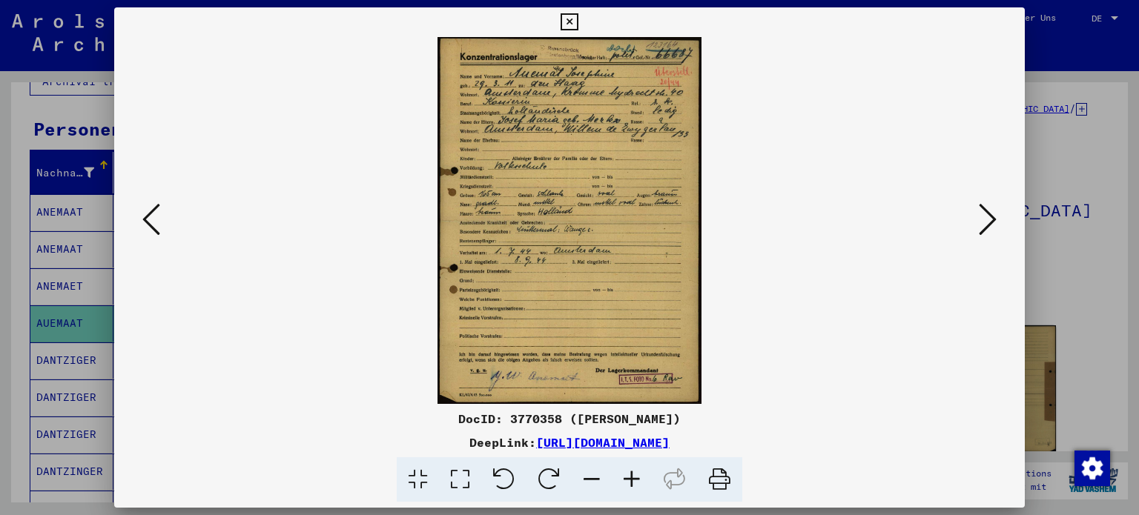
click at [149, 217] on icon at bounding box center [151, 220] width 18 height 36
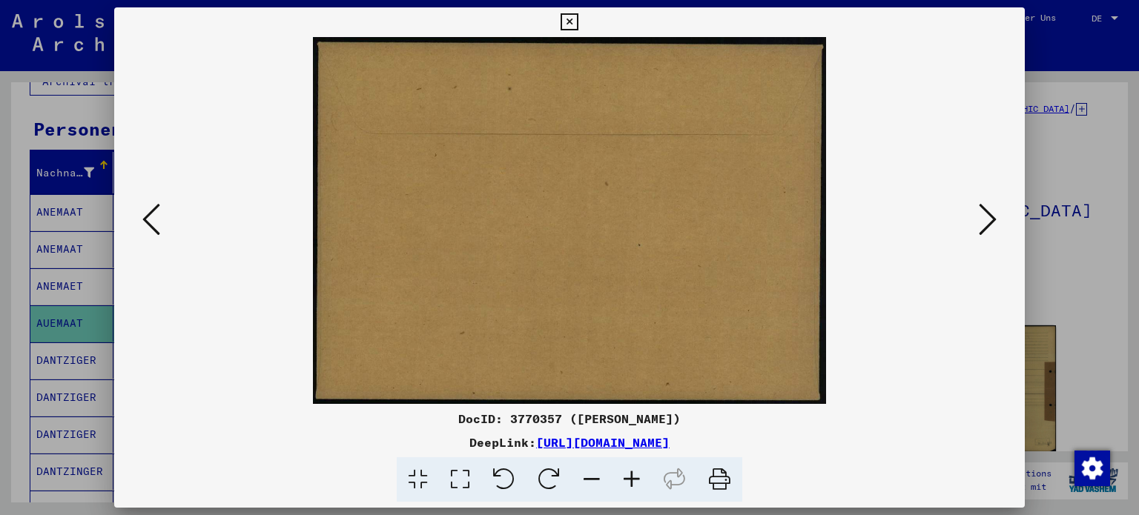
click at [149, 220] on icon at bounding box center [151, 220] width 18 height 36
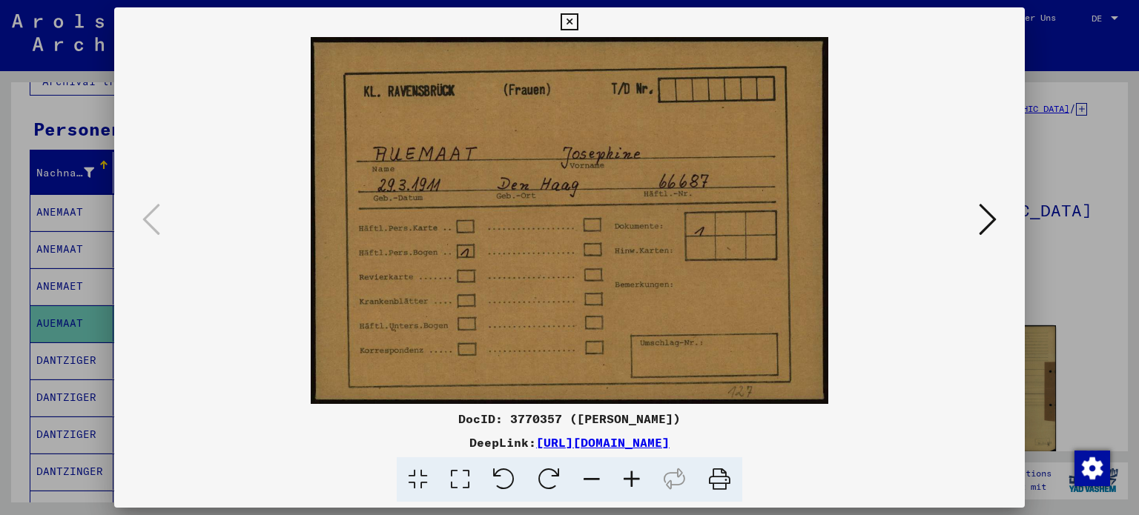
click at [977, 228] on button at bounding box center [987, 220] width 27 height 42
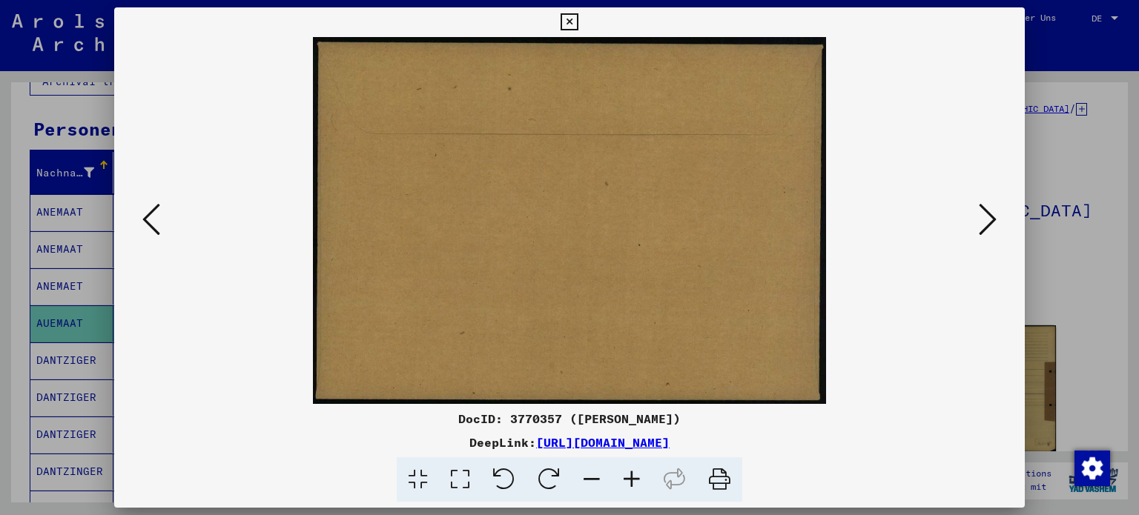
click at [979, 228] on icon at bounding box center [988, 220] width 18 height 36
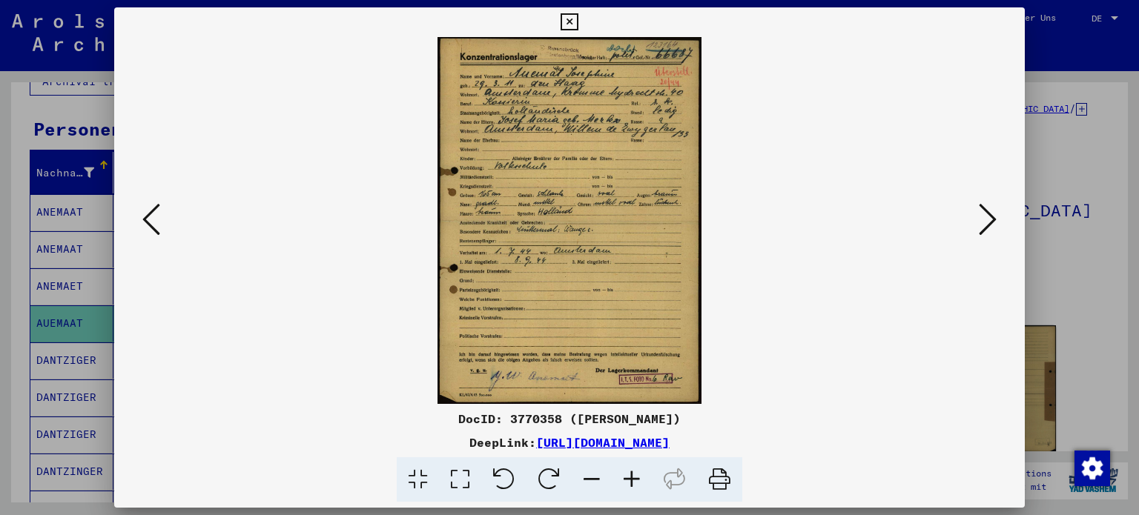
click at [989, 216] on icon at bounding box center [988, 220] width 18 height 36
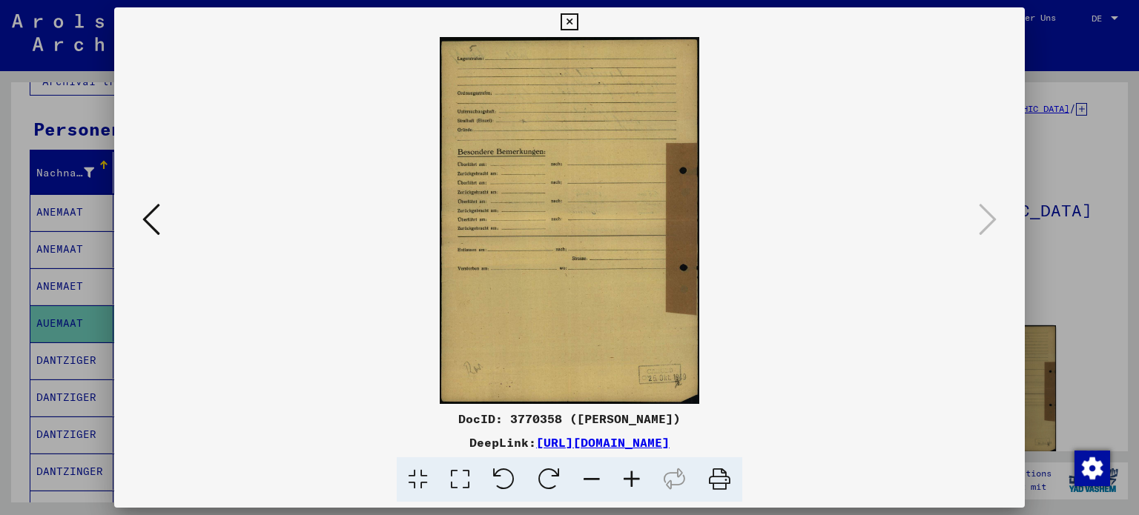
click at [157, 217] on icon at bounding box center [151, 220] width 18 height 36
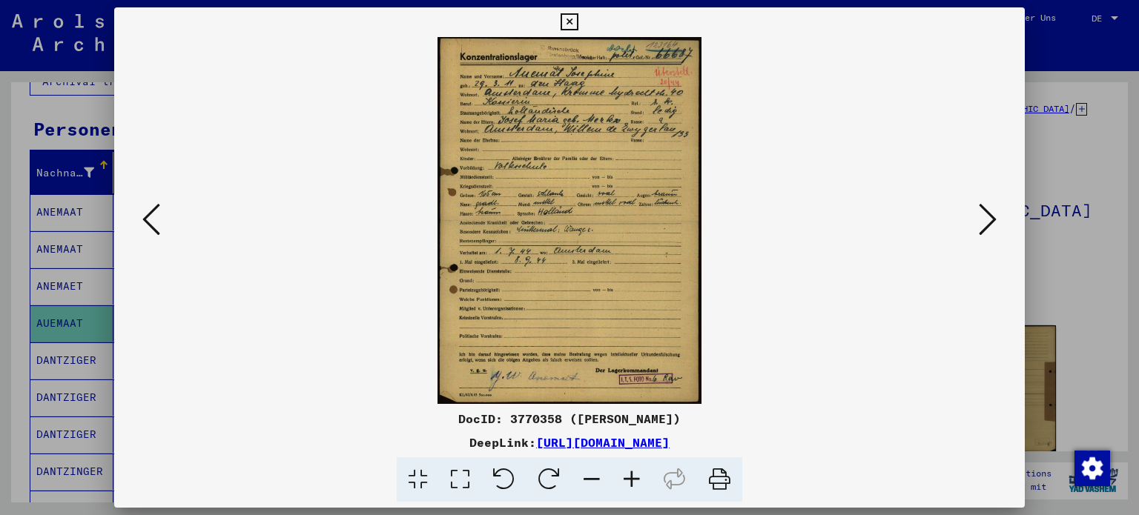
click at [987, 224] on icon at bounding box center [988, 220] width 18 height 36
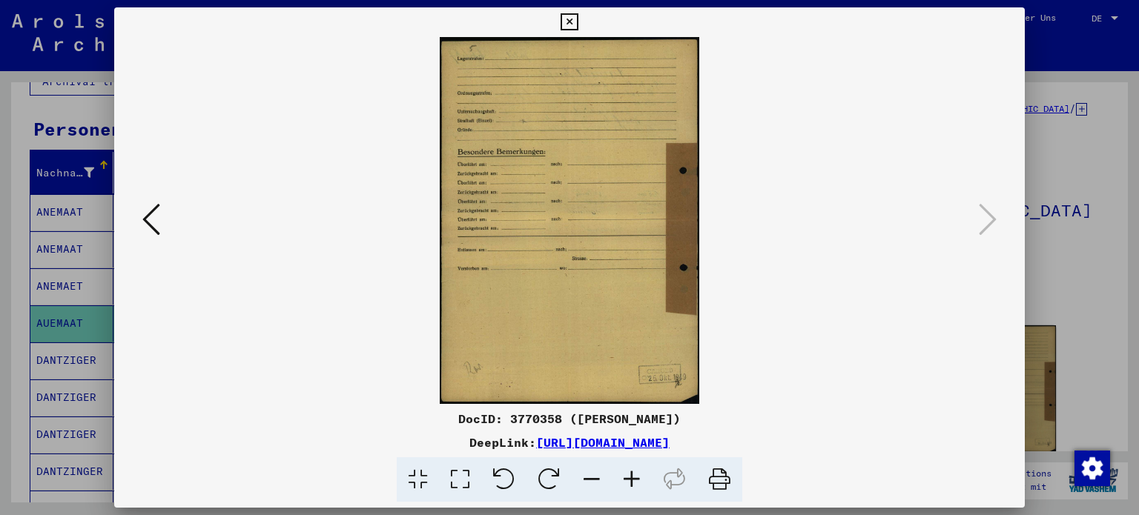
click at [150, 214] on icon at bounding box center [151, 220] width 18 height 36
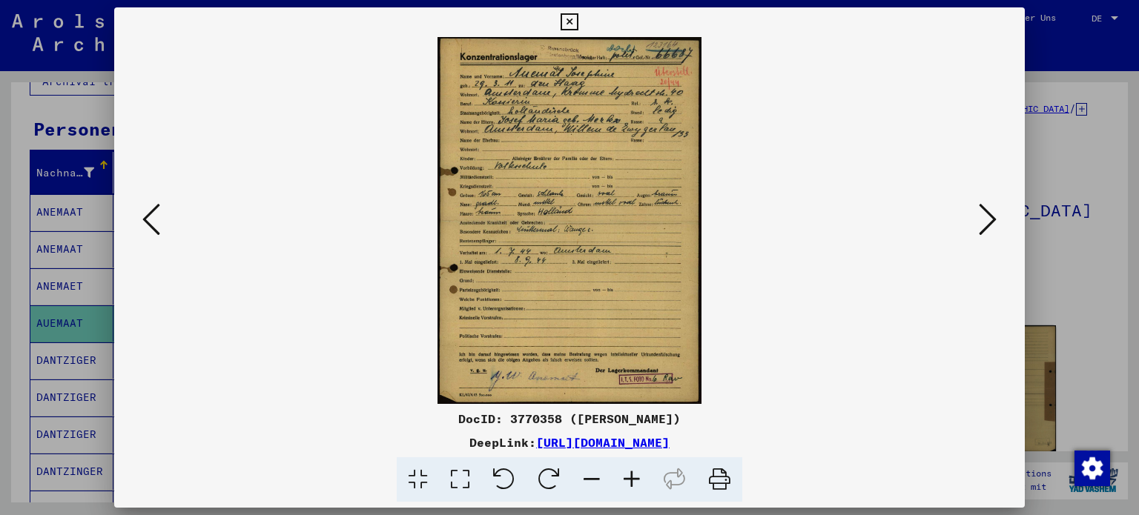
click at [562, 20] on icon at bounding box center [569, 22] width 17 height 18
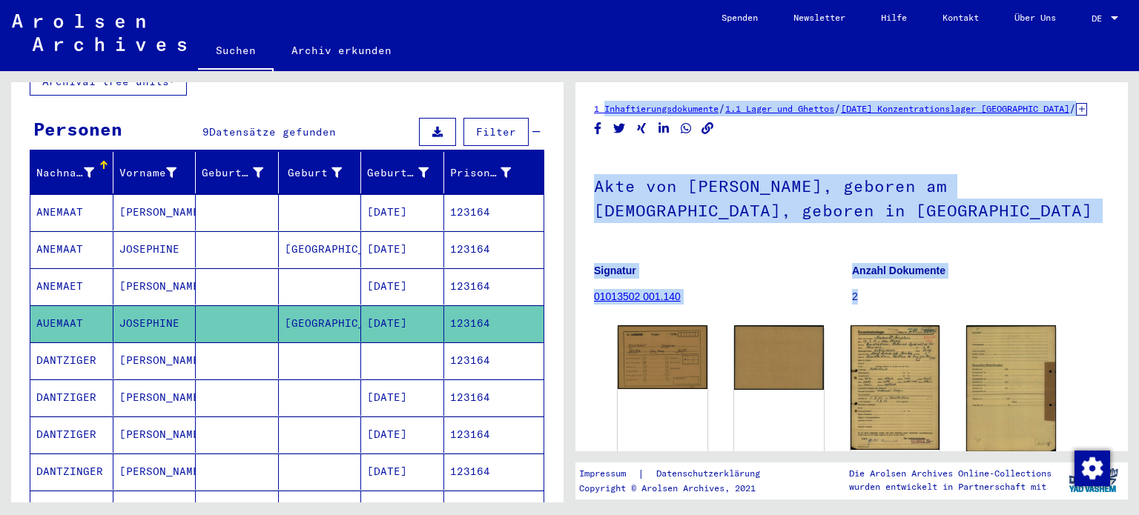
drag, startPoint x: 626, startPoint y: 104, endPoint x: 943, endPoint y: 314, distance: 380.5
click at [943, 314] on div "1 Inhaftierungsdokumente / 1.1 Lager und Ghettos / [DATE] Konzentrationslager […" at bounding box center [851, 266] width 553 height 369
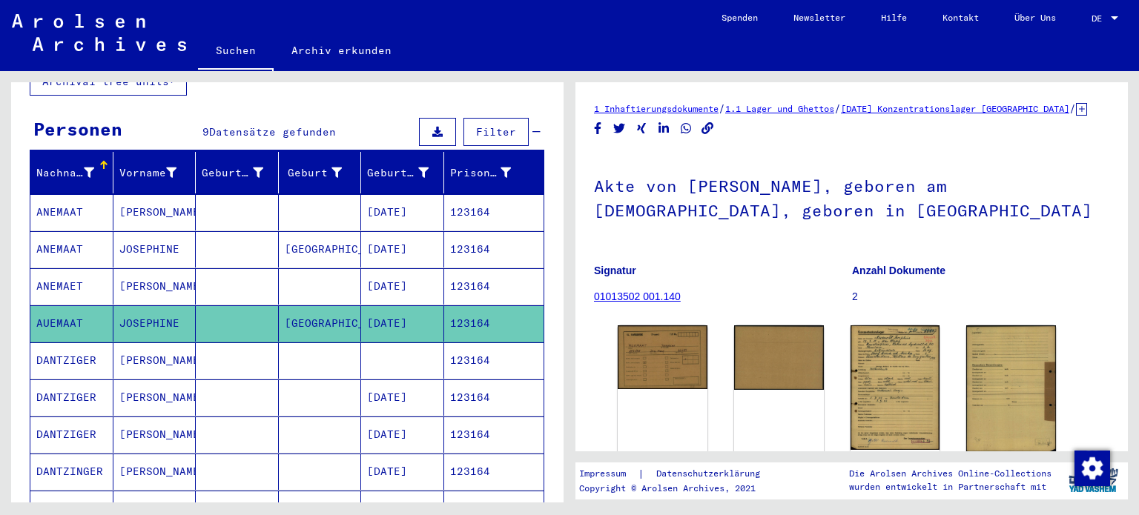
click at [240, 268] on mat-cell at bounding box center [237, 286] width 83 height 36
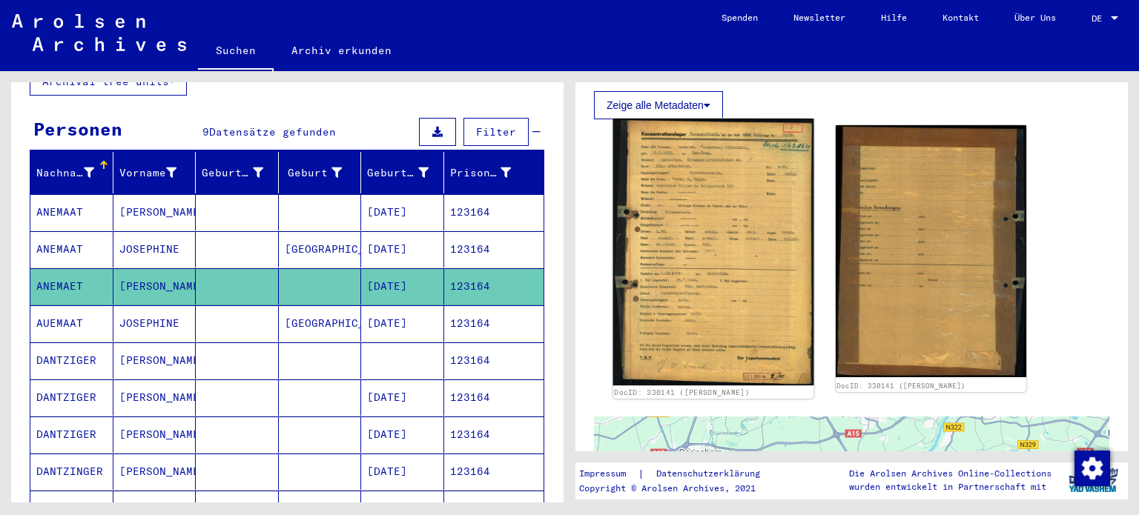
click at [741, 326] on img at bounding box center [713, 252] width 200 height 267
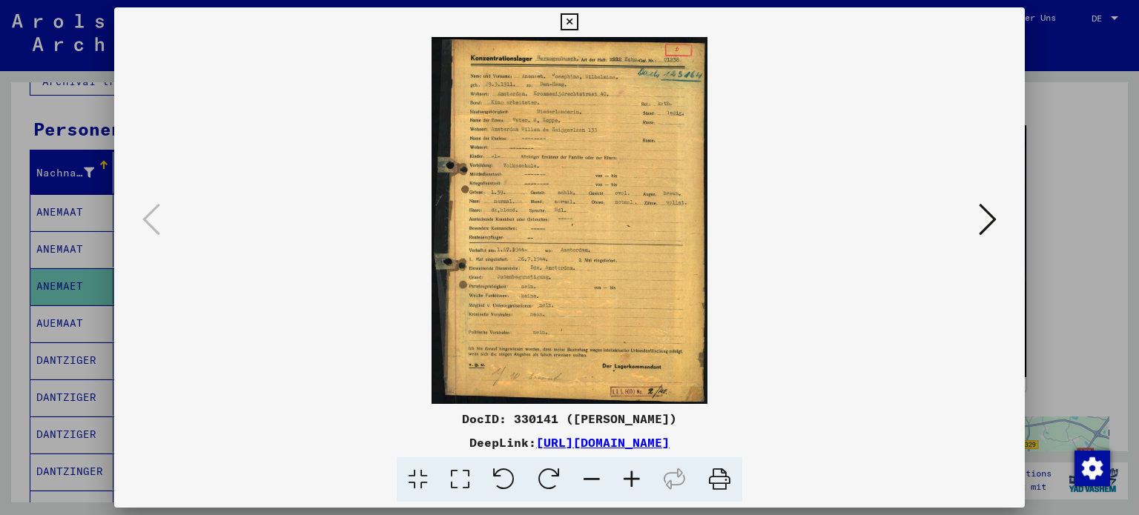
click at [575, 18] on icon at bounding box center [569, 22] width 17 height 18
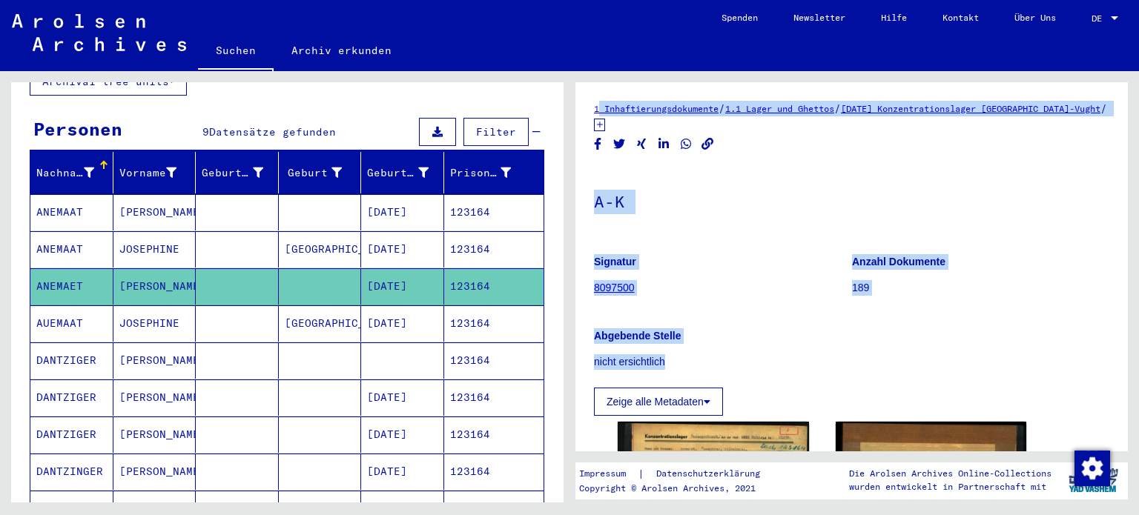
drag, startPoint x: 581, startPoint y: 98, endPoint x: 874, endPoint y: 362, distance: 393.8
click at [874, 362] on div "1 Inhaftierungsdokumente / 1.1 Lager und Ghettos / [DATE] Konzentrationslager H…" at bounding box center [851, 266] width 553 height 369
copy div "1 Inhaftierungsdokumente / 1.1 Lager und Ghettos / [DATE] Konzentrationslager H…"
